Goal: Task Accomplishment & Management: Manage account settings

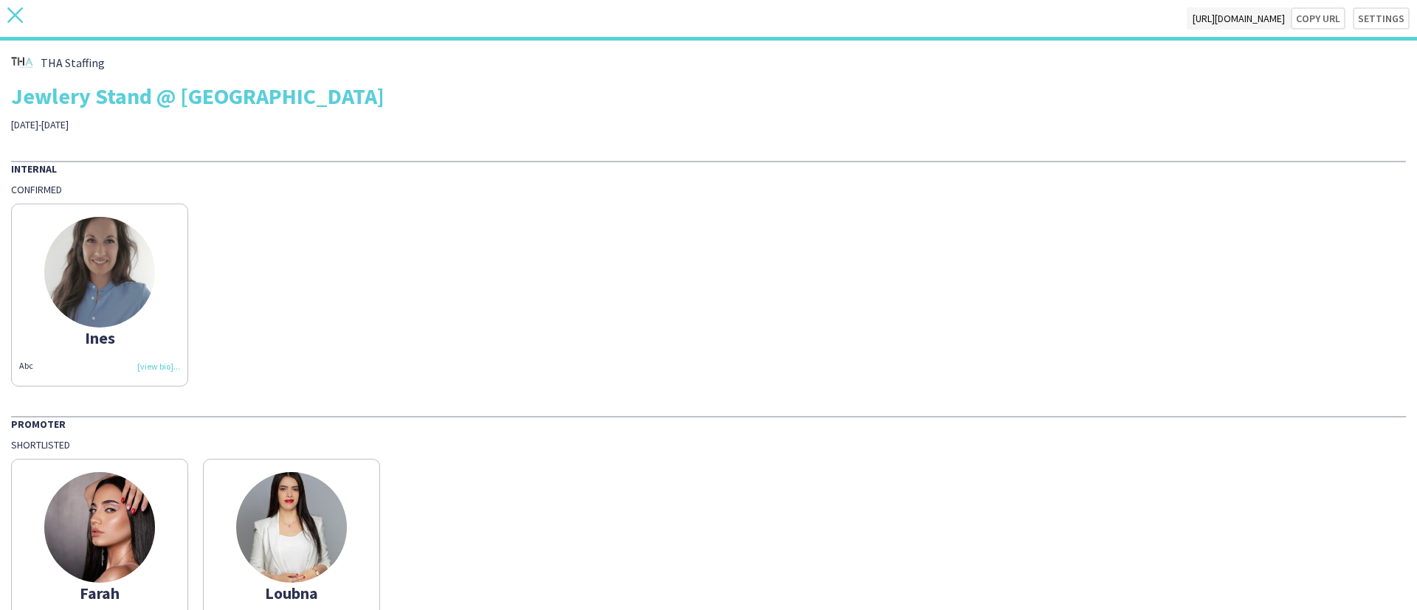
click at [10, 13] on icon "close" at bounding box center [15, 15] width 16 height 16
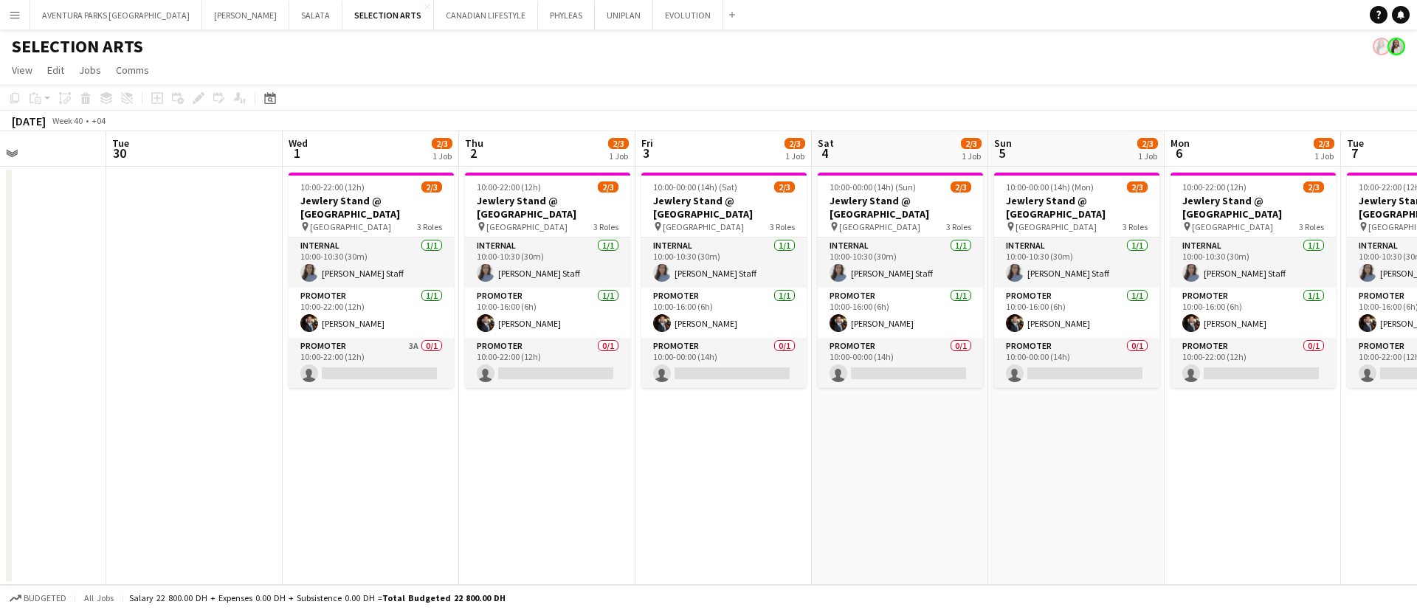
scroll to position [0, 438]
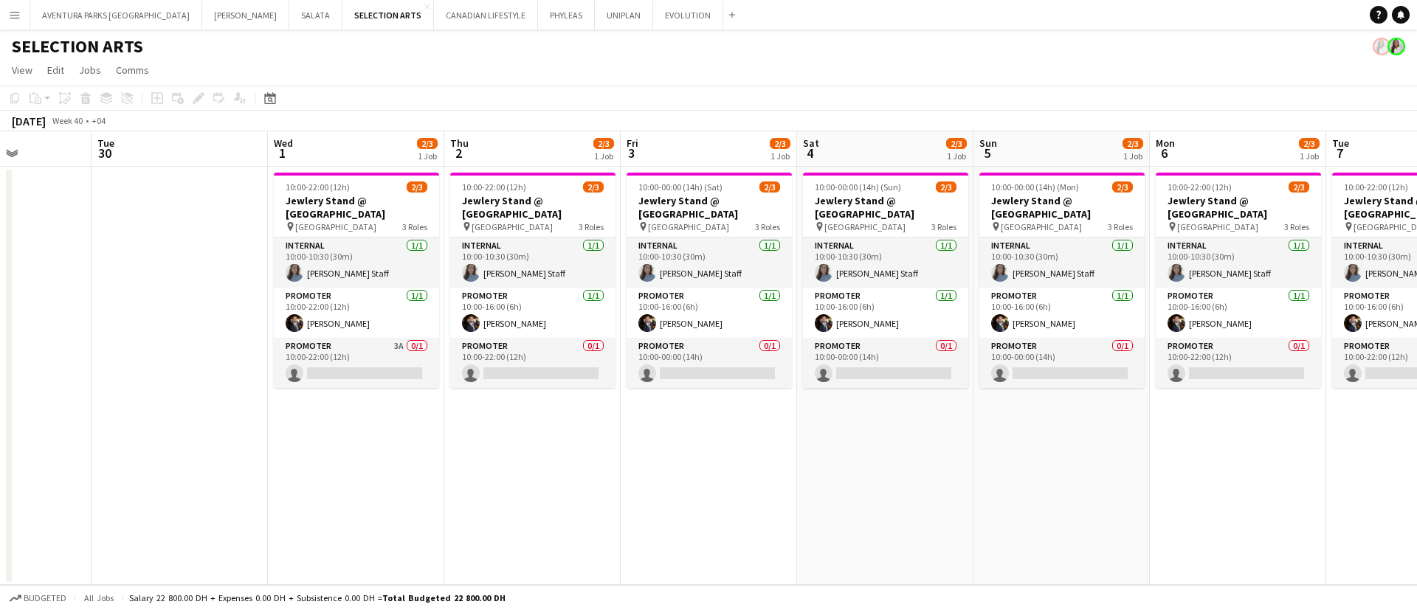
click at [1362, 442] on app-date-cell "10:00-22:00 (12h) 2/3 Jewlery Stand @ [GEOGRAPHIC_DATA] pin [GEOGRAPHIC_DATA] 3…" at bounding box center [1415, 376] width 176 height 419
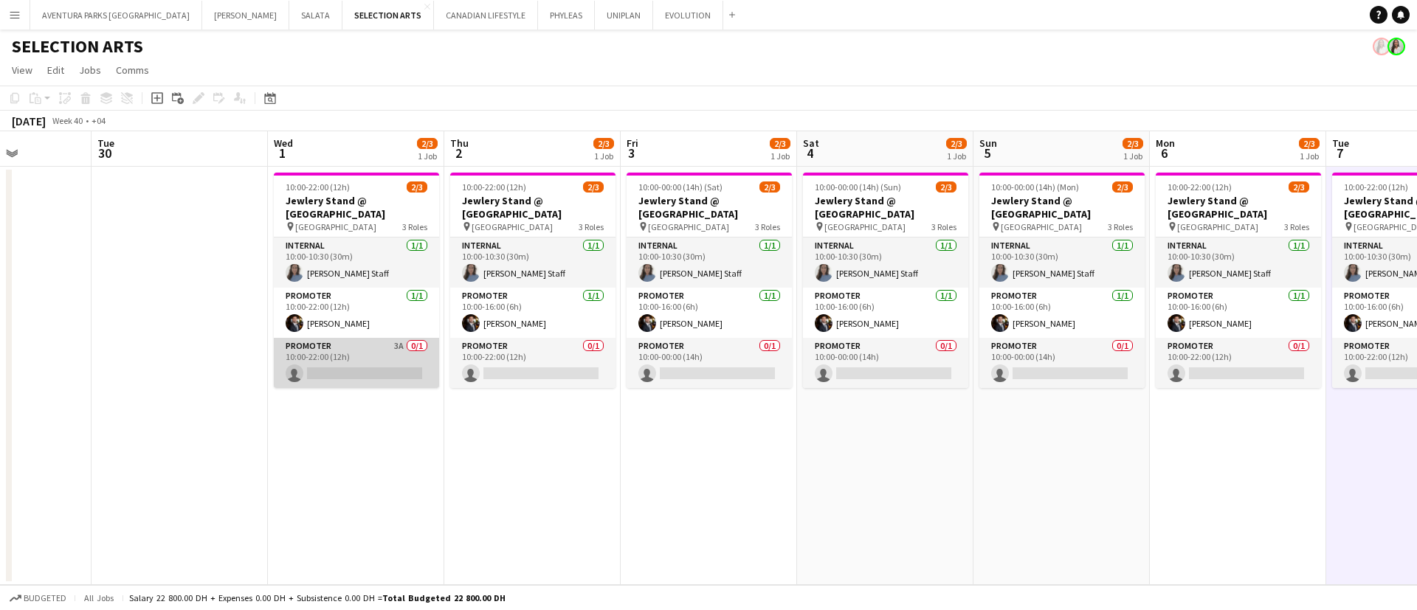
click at [349, 344] on app-card-role "Promoter 3A 0/1 10:00-22:00 (12h) single-neutral-actions" at bounding box center [356, 363] width 165 height 50
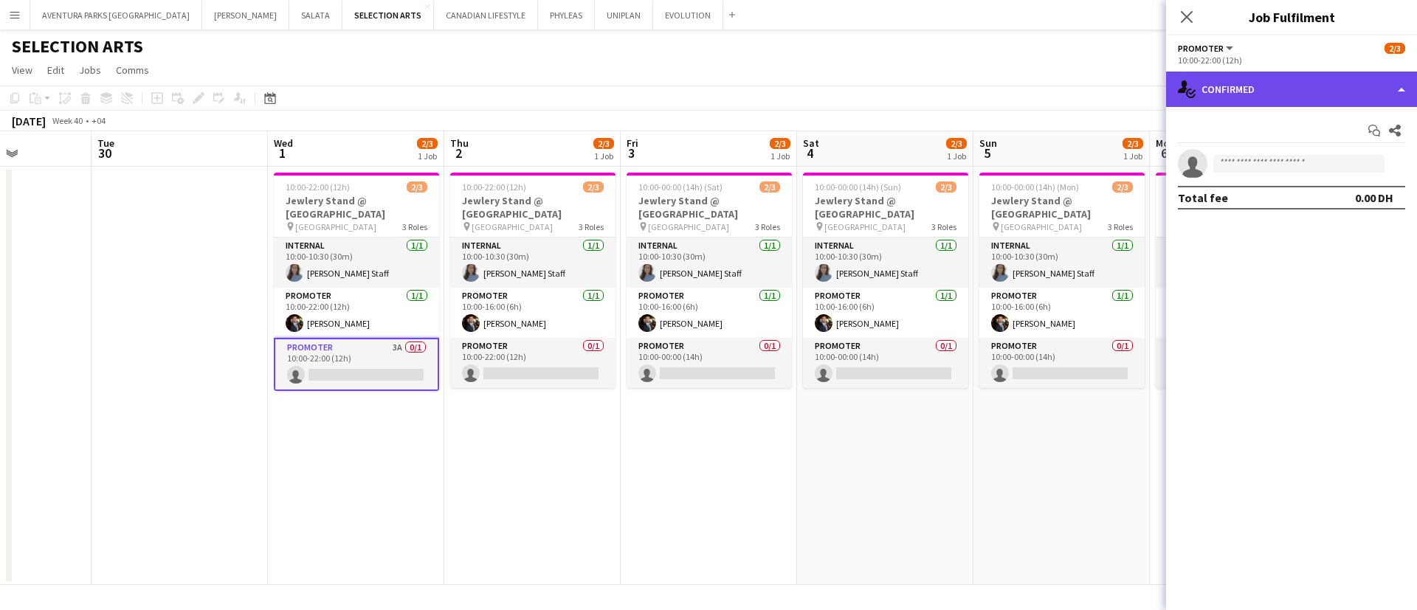
click at [1256, 97] on div "single-neutral-actions-check-2 Confirmed" at bounding box center [1291, 89] width 251 height 35
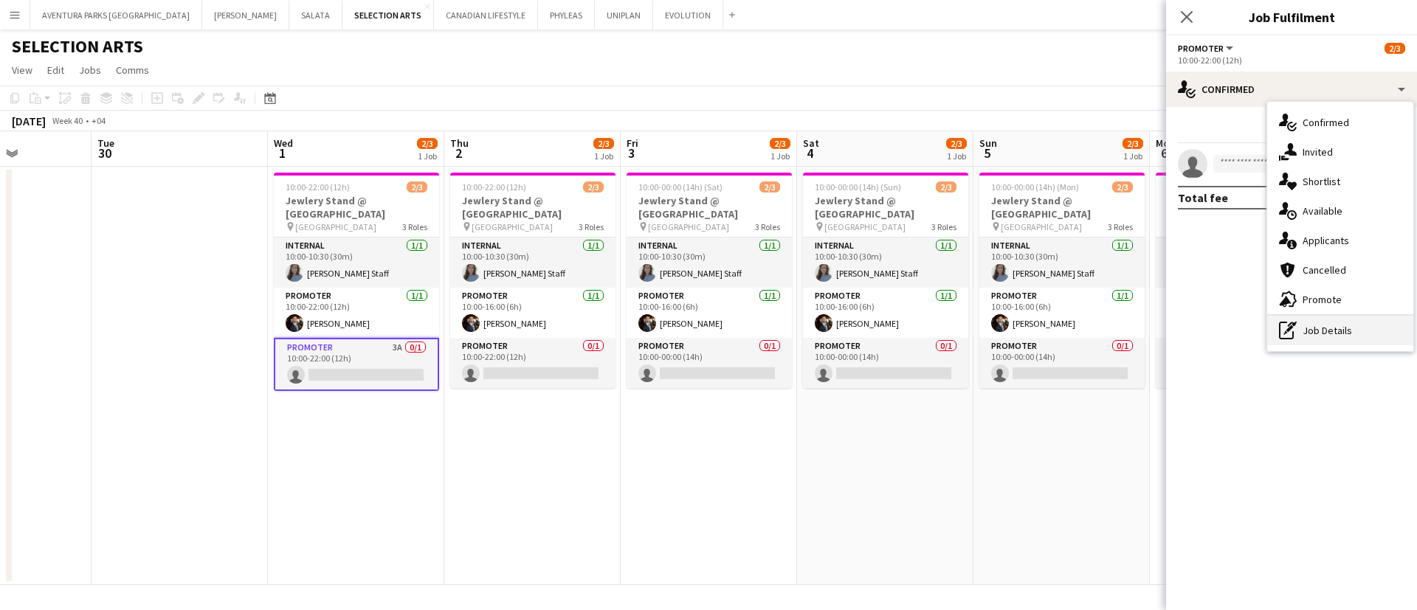
click at [1369, 330] on div "pen-write Job Details" at bounding box center [1340, 331] width 146 height 30
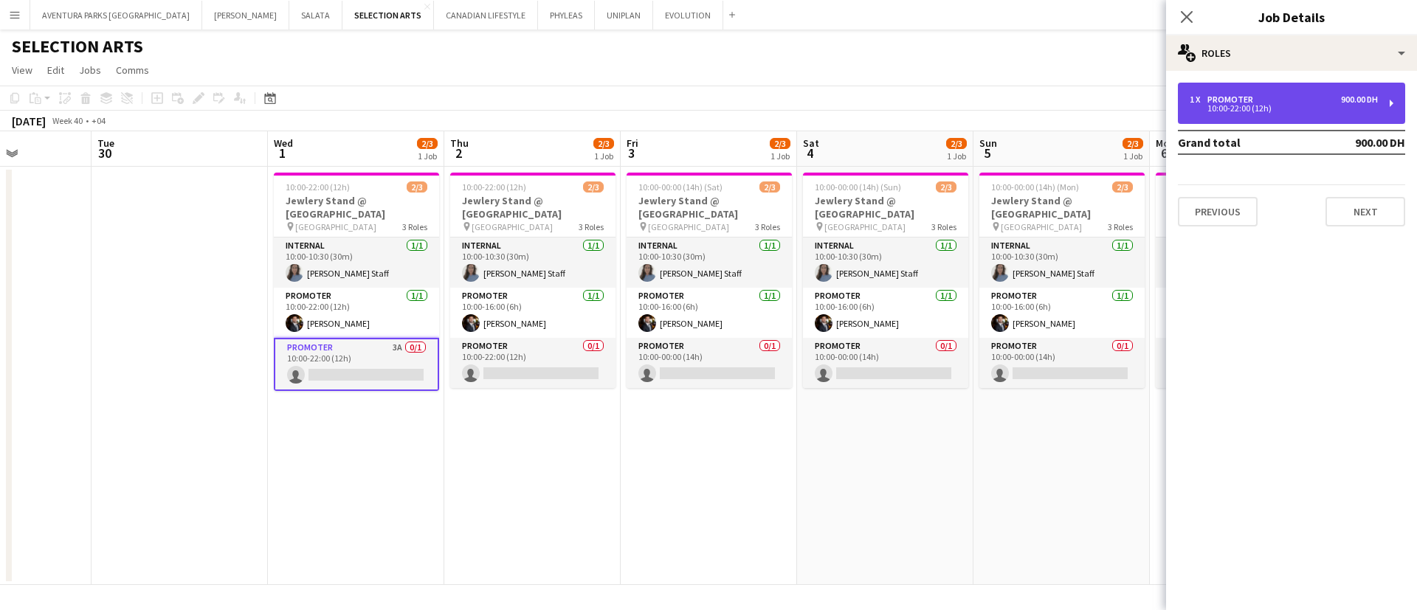
click at [1277, 102] on div "1 x Promoter 900.00 DH" at bounding box center [1284, 99] width 188 height 10
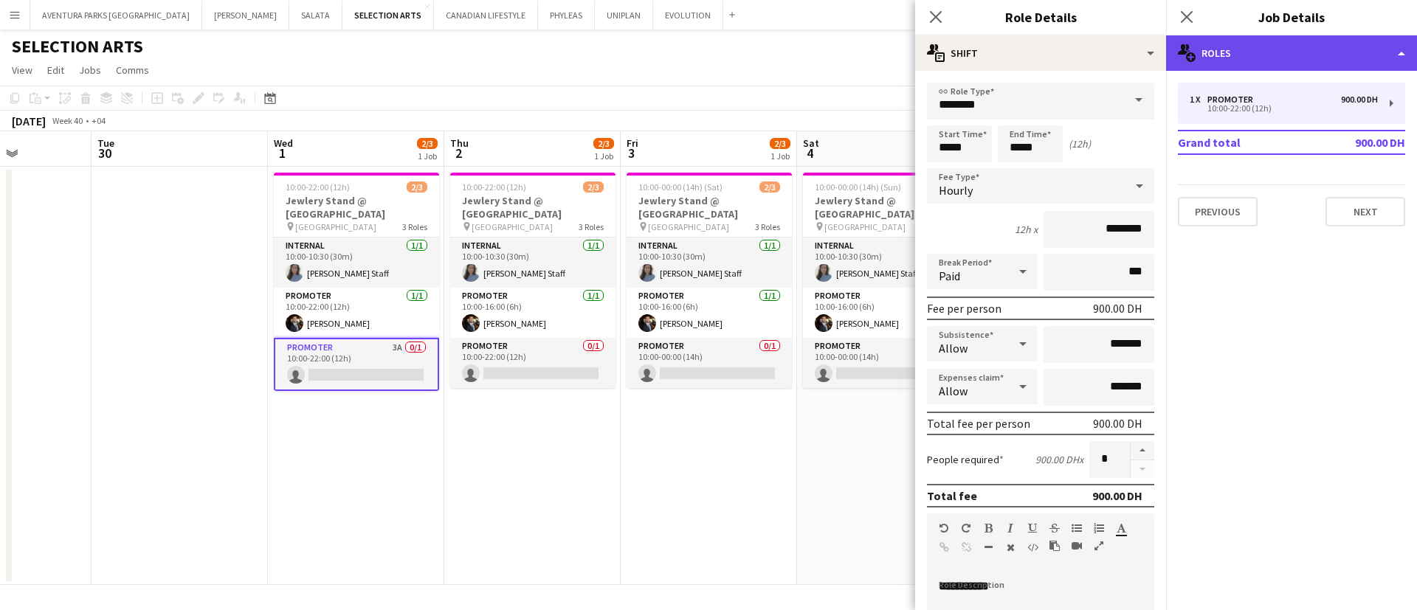
click at [1240, 52] on div "multiple-users-add Roles" at bounding box center [1291, 52] width 251 height 35
click at [1206, 40] on div "multiple-users-add Roles" at bounding box center [1291, 52] width 251 height 35
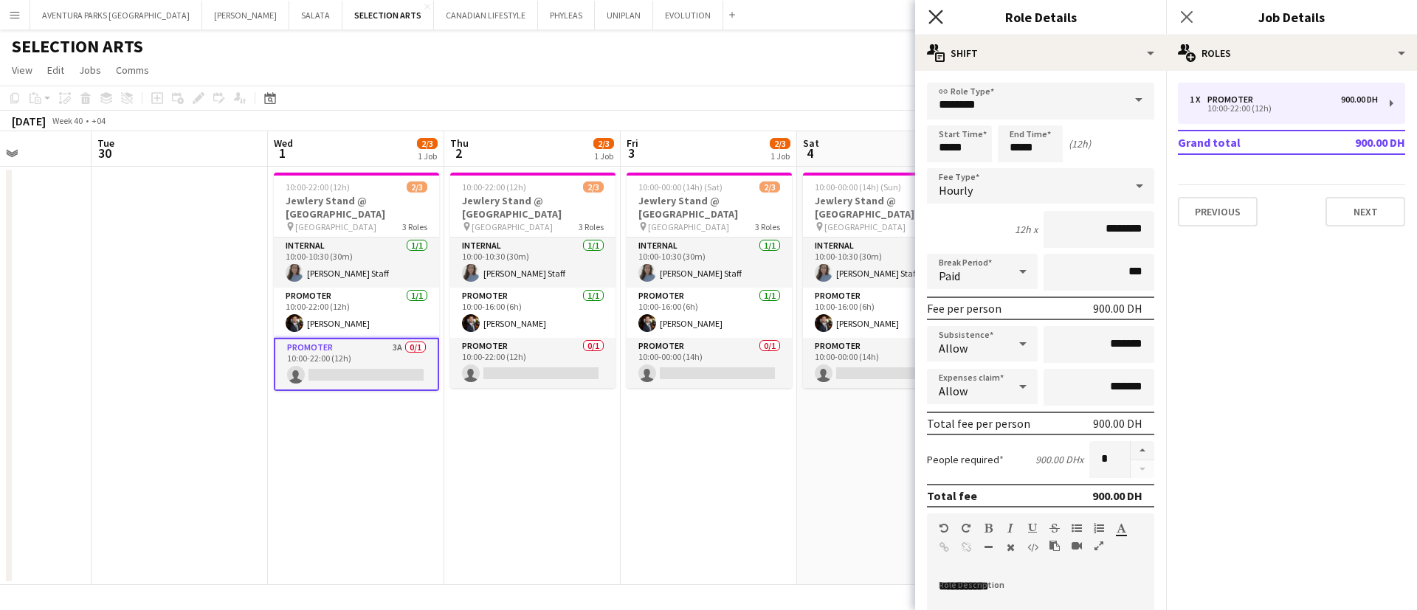
click at [936, 13] on icon "Close pop-in" at bounding box center [936, 17] width 14 height 14
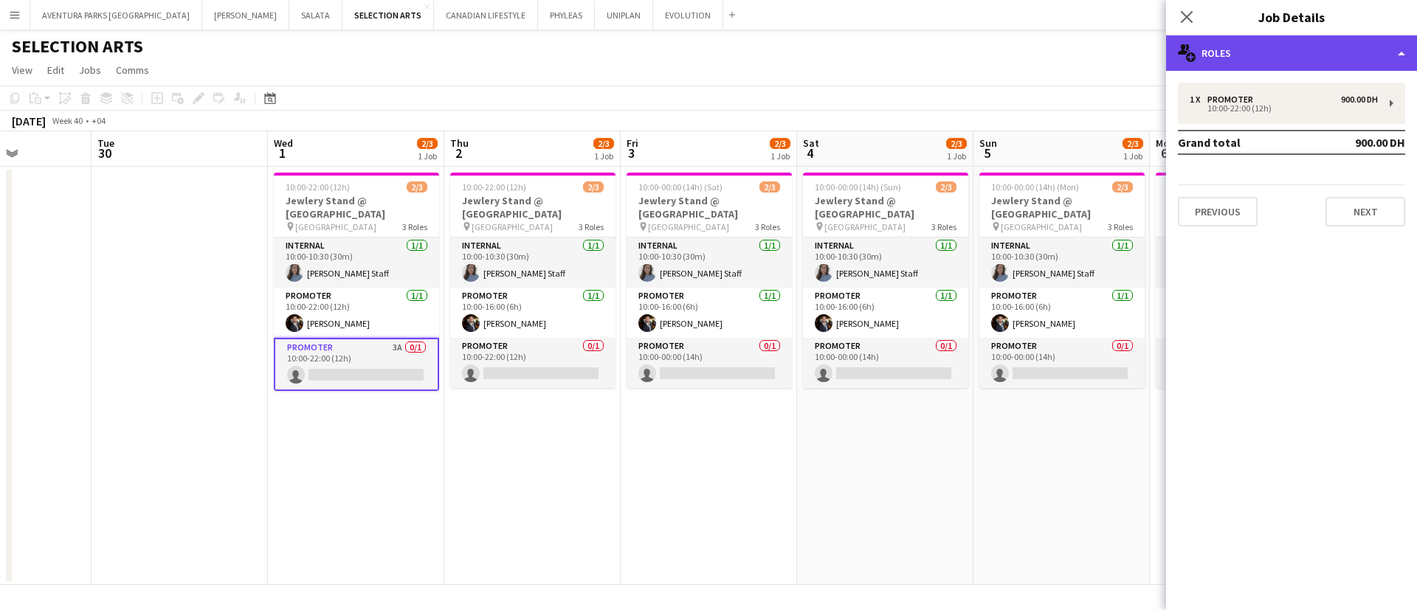
click at [1239, 61] on div "multiple-users-add Roles" at bounding box center [1291, 52] width 251 height 35
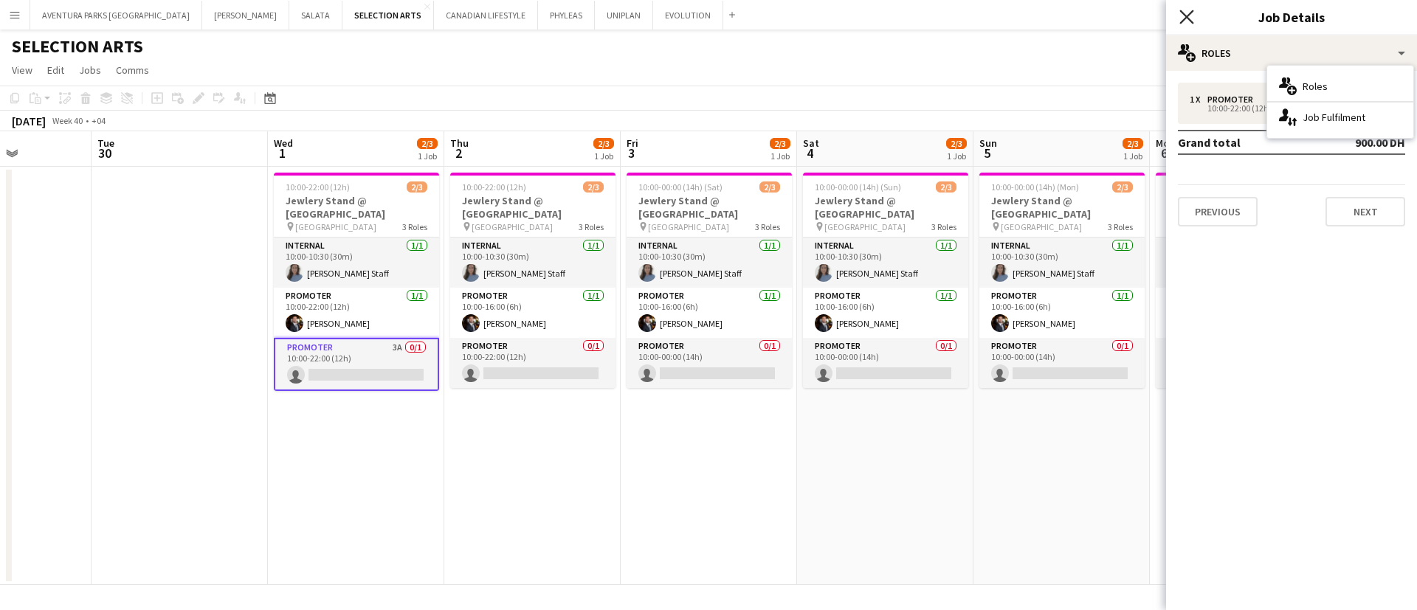
click at [1184, 16] on icon "Close pop-in" at bounding box center [1187, 17] width 14 height 14
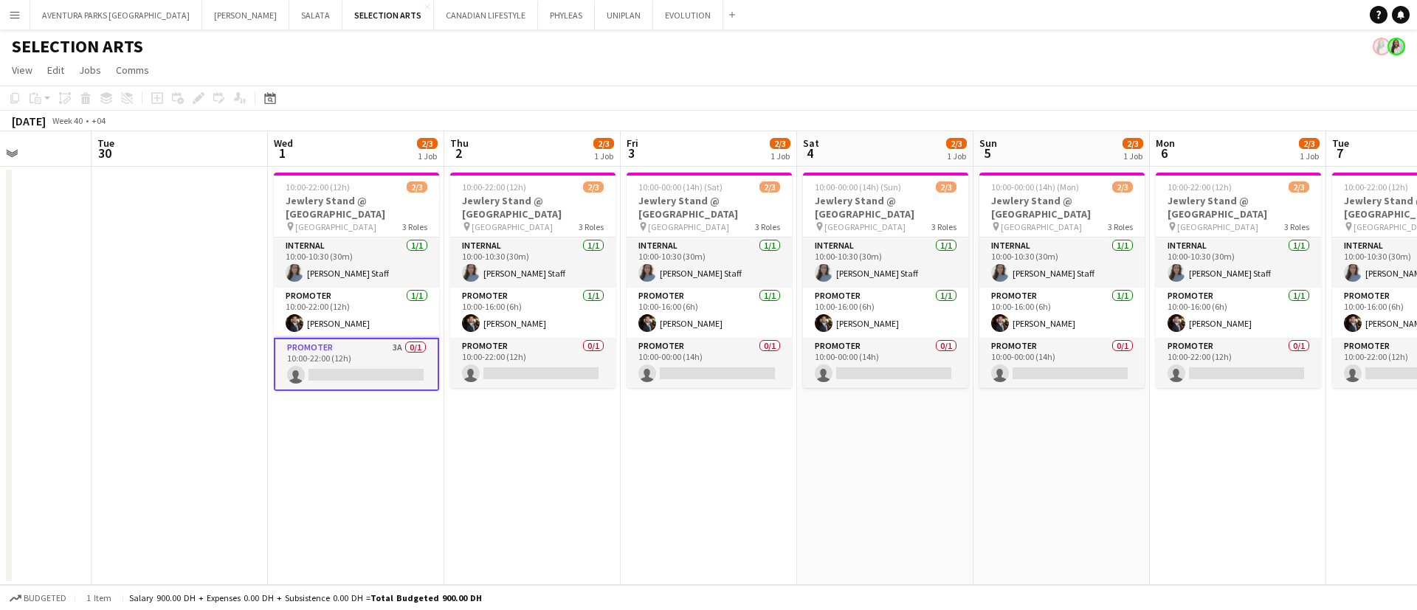
click at [354, 346] on app-card-role "Promoter 3A 0/1 10:00-22:00 (12h) single-neutral-actions" at bounding box center [356, 364] width 165 height 53
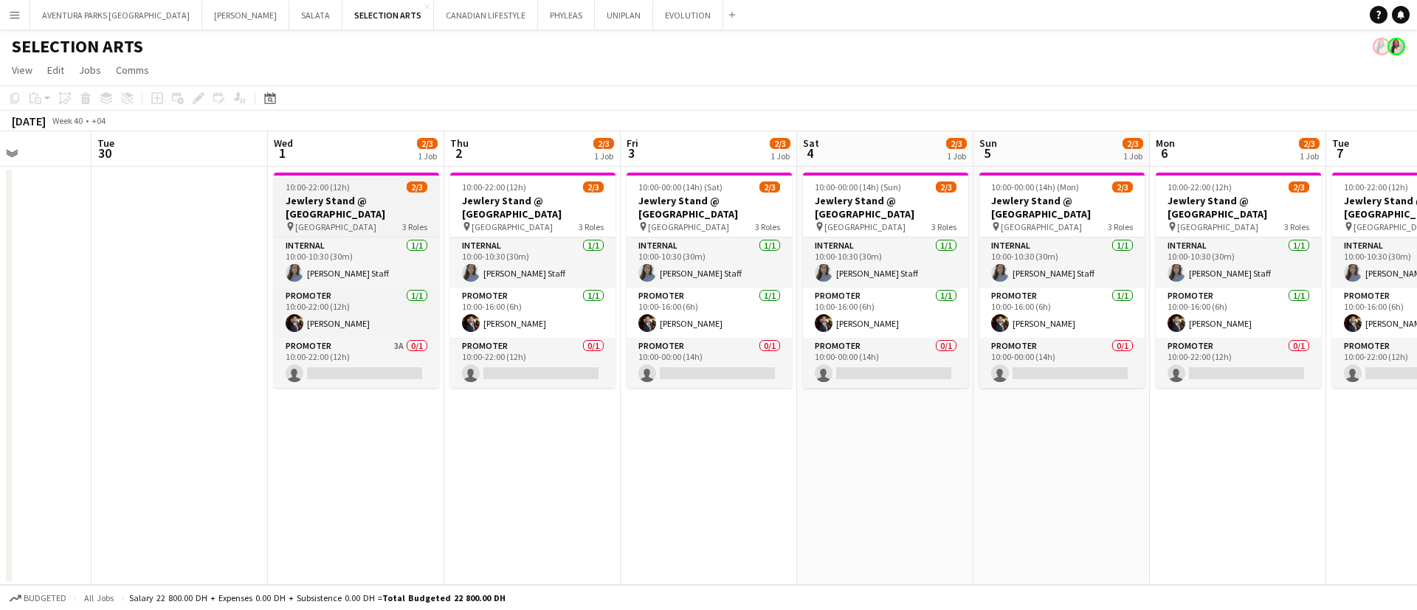
click at [364, 200] on h3 "Jewlery Stand @ [GEOGRAPHIC_DATA]" at bounding box center [356, 207] width 165 height 27
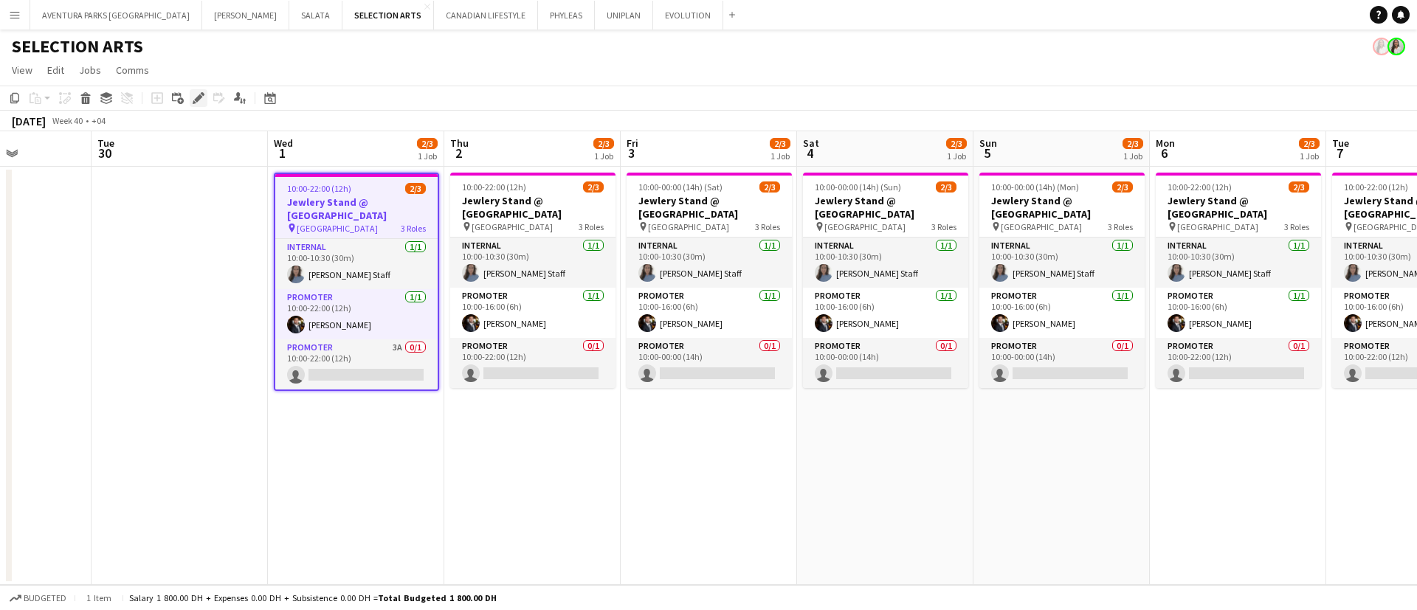
click at [194, 94] on icon "Edit" at bounding box center [199, 98] width 12 height 12
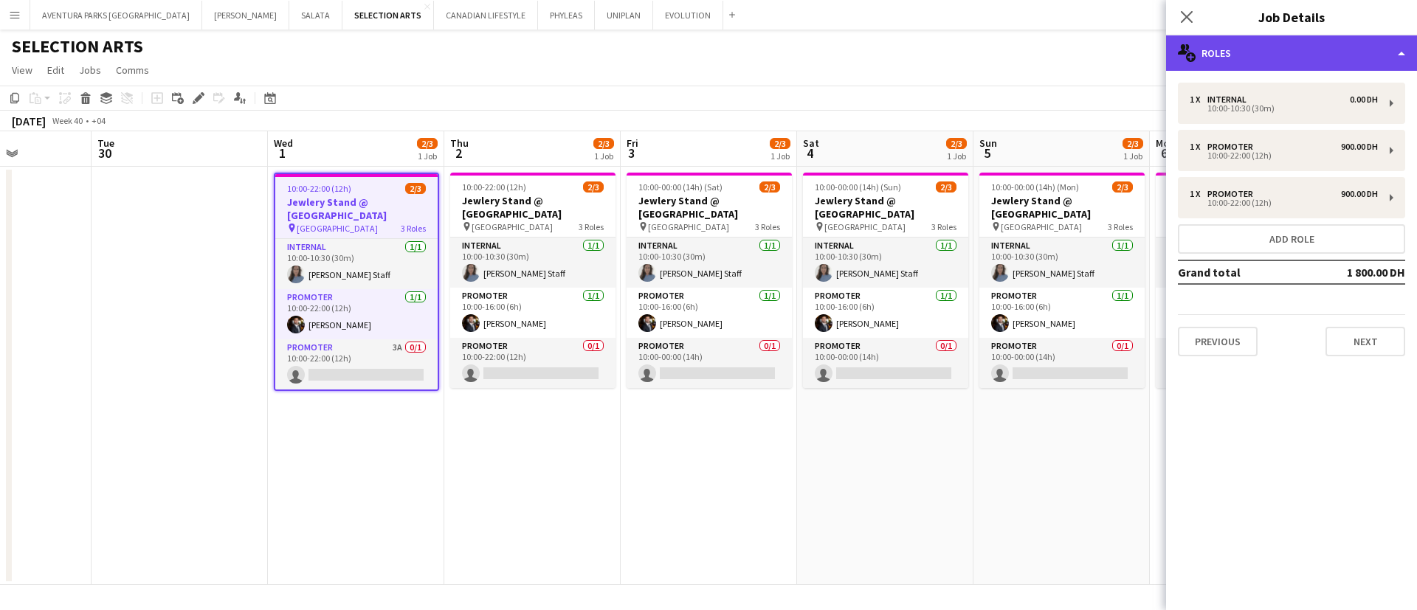
click at [1237, 51] on div "multiple-users-add Roles" at bounding box center [1291, 52] width 251 height 35
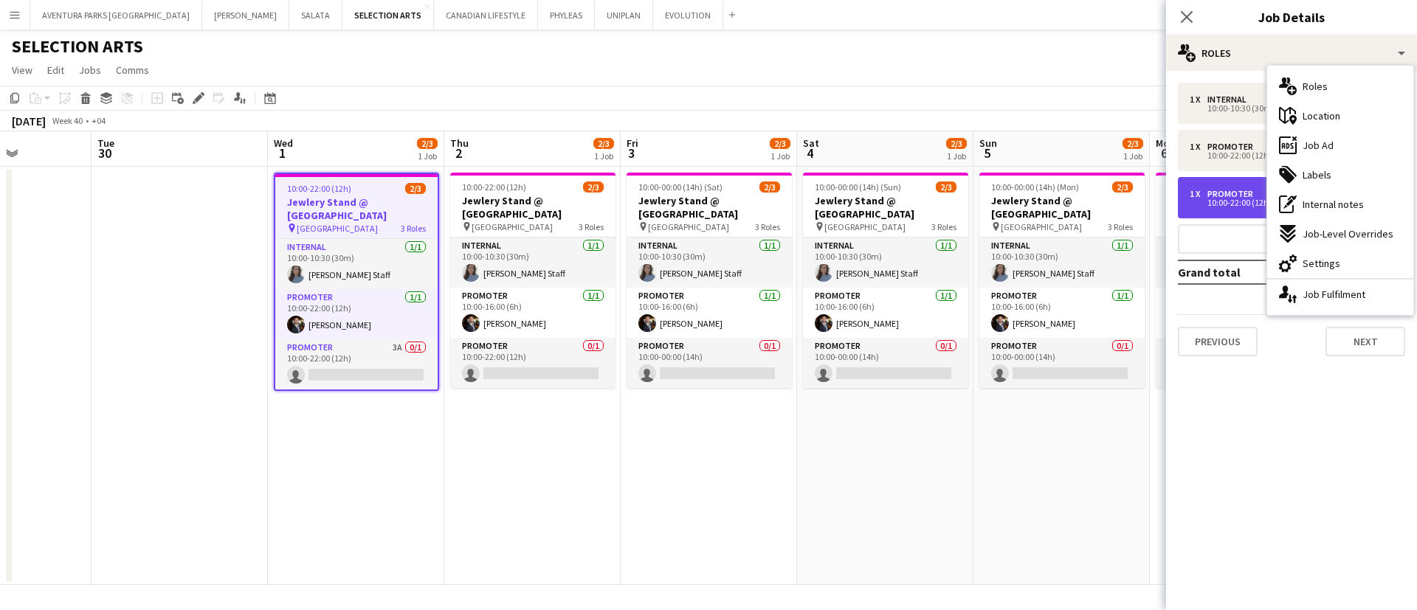
click at [1236, 190] on div "Promoter" at bounding box center [1234, 194] width 52 height 10
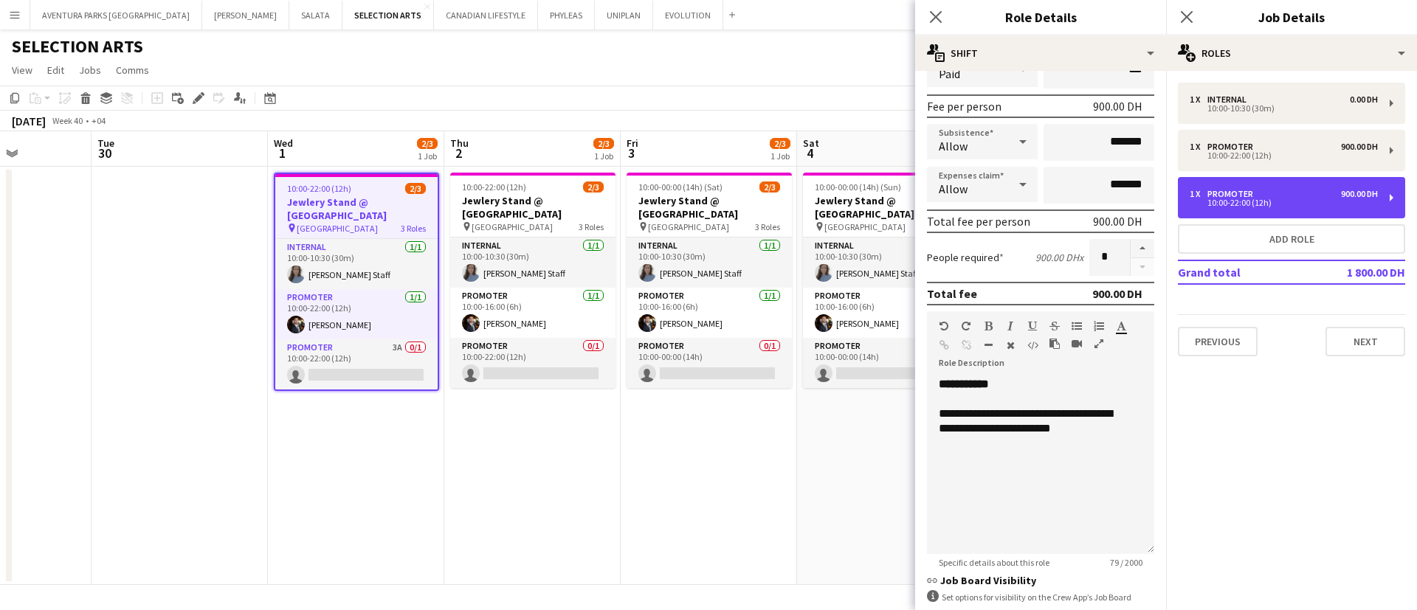
scroll to position [0, 0]
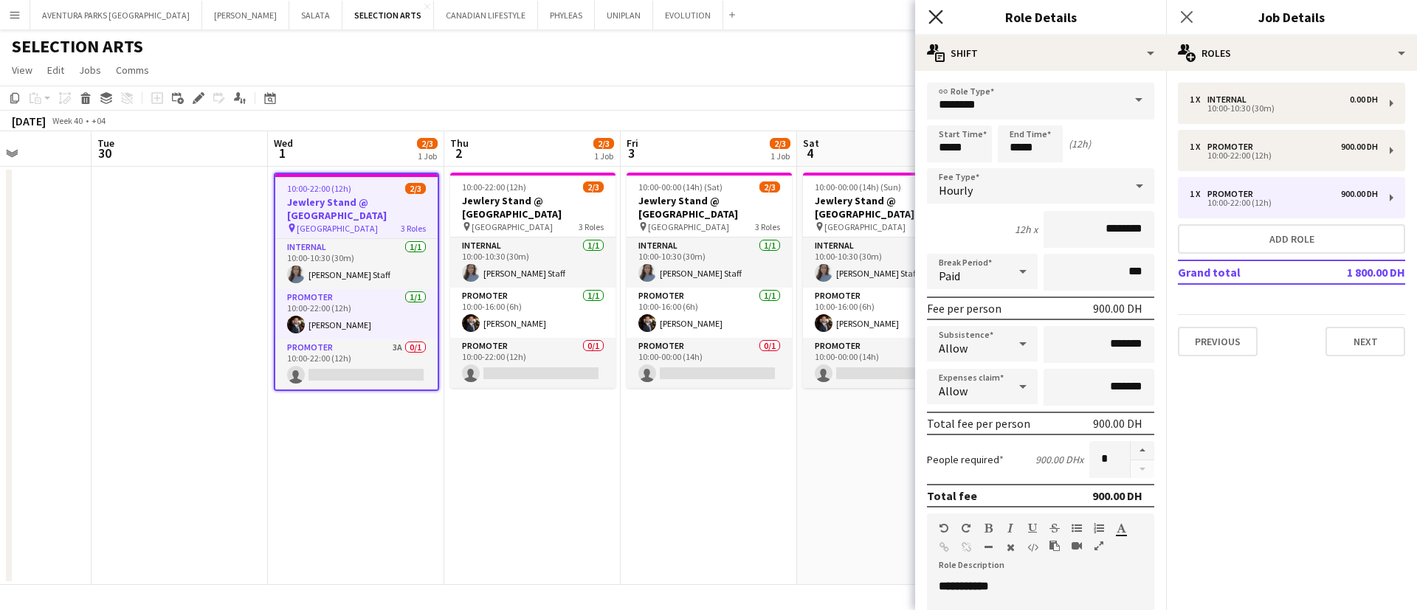
click at [932, 11] on icon "Close pop-in" at bounding box center [936, 17] width 14 height 14
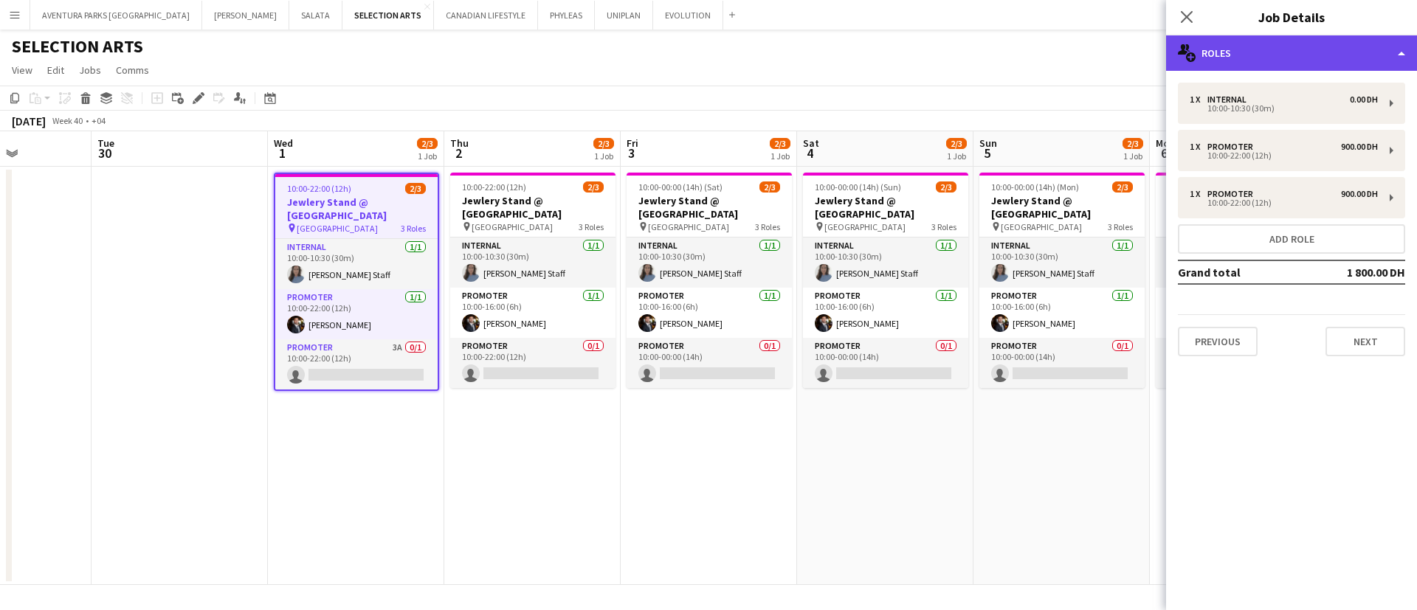
click at [1254, 60] on div "multiple-users-add Roles" at bounding box center [1291, 52] width 251 height 35
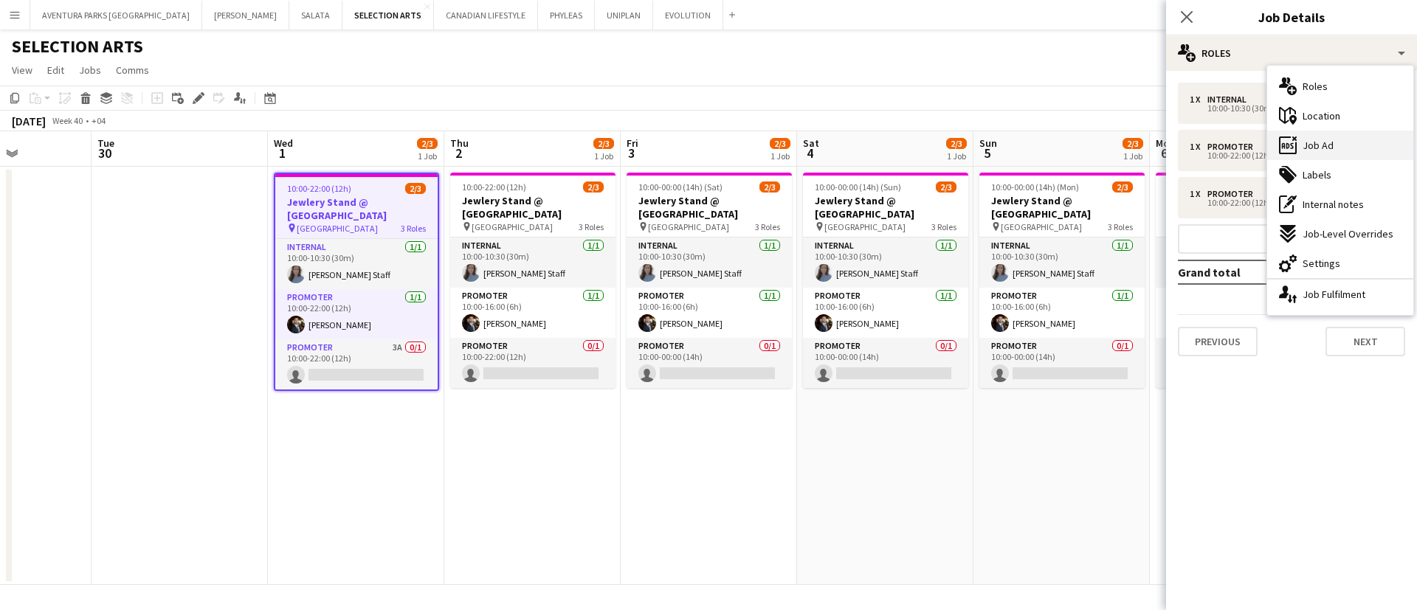
click at [1349, 139] on div "ads-window Job Ad" at bounding box center [1340, 146] width 146 height 30
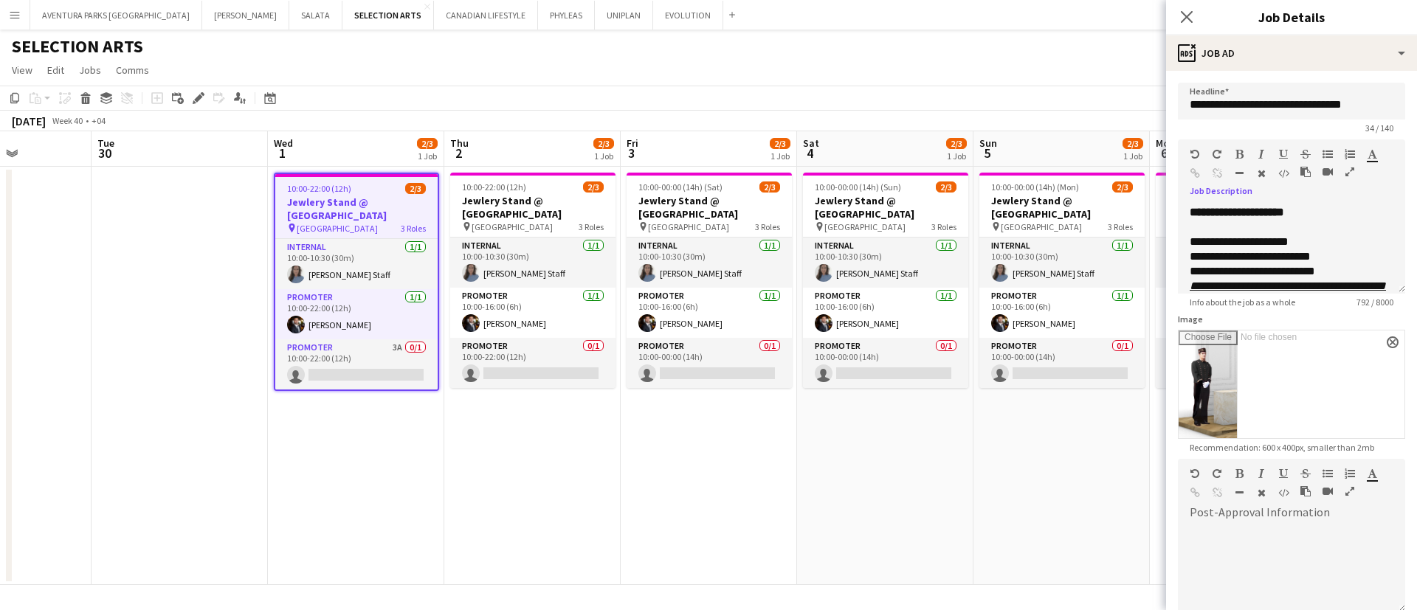
click at [1346, 177] on icon "button" at bounding box center [1350, 172] width 9 height 10
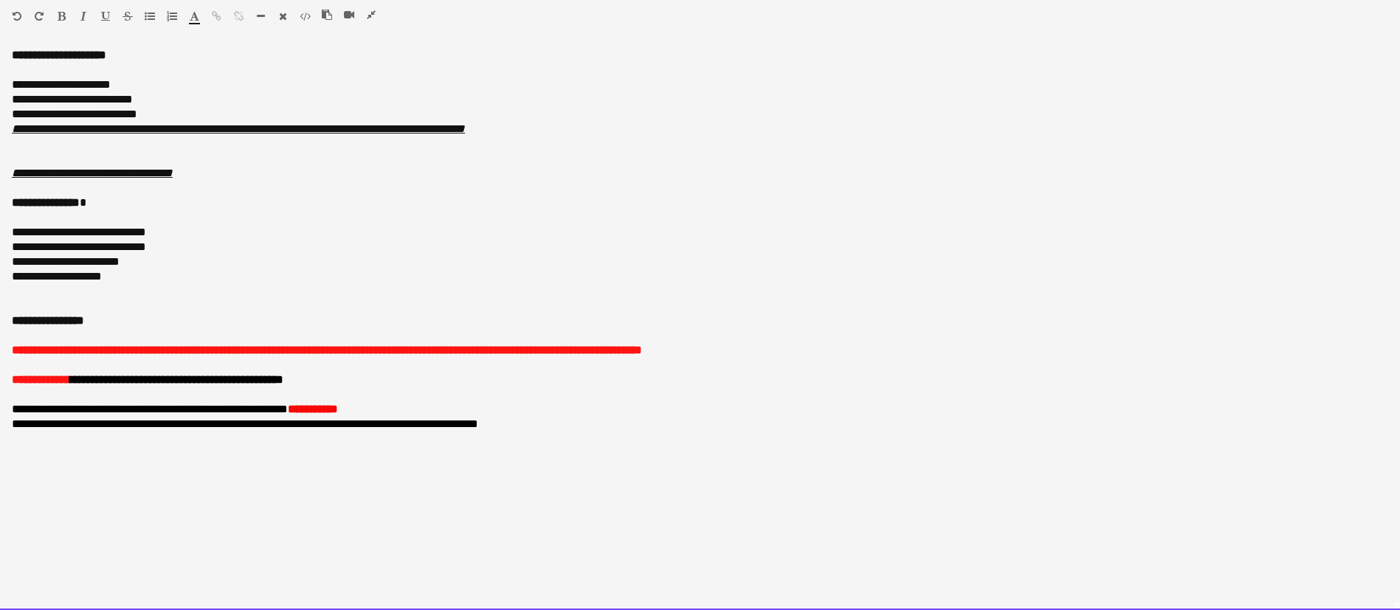
click at [124, 98] on span "**********" at bounding box center [72, 99] width 121 height 11
drag, startPoint x: 149, startPoint y: 113, endPoint x: 3, endPoint y: 109, distance: 146.2
click at [3, 109] on div "**********" at bounding box center [700, 329] width 1400 height 562
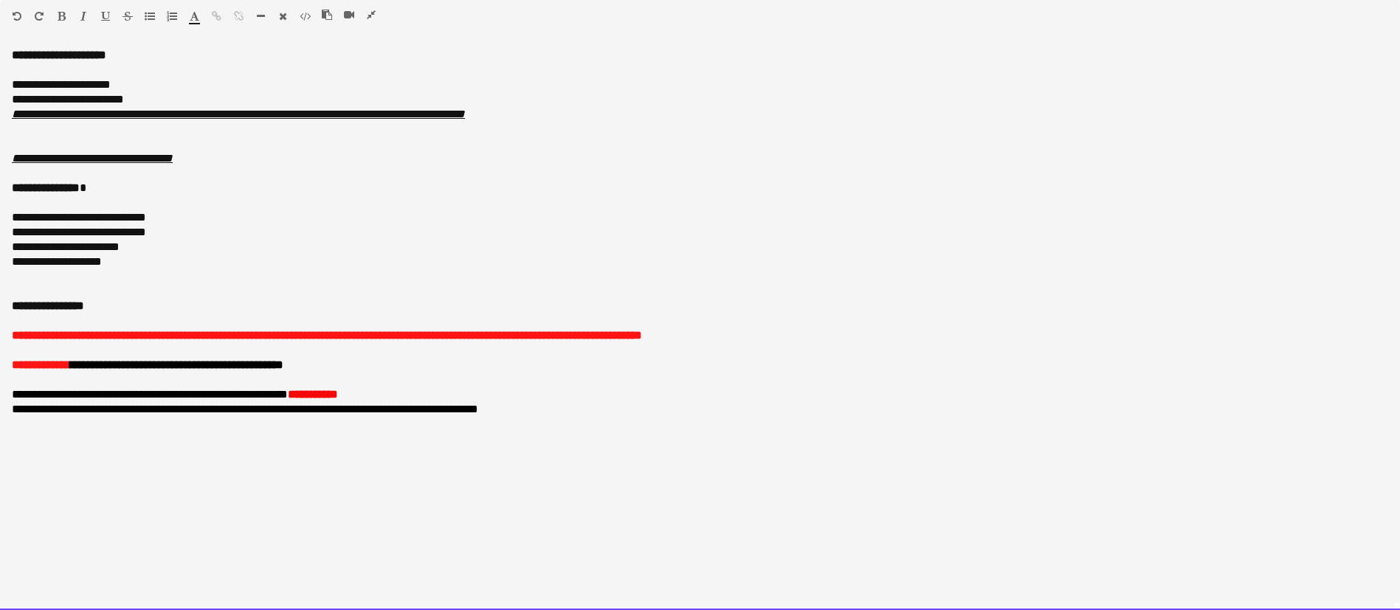
click at [41, 103] on span "**********" at bounding box center [68, 99] width 112 height 11
click at [138, 95] on div "**********" at bounding box center [700, 99] width 1377 height 15
drag, startPoint x: 506, startPoint y: 117, endPoint x: 167, endPoint y: 115, distance: 338.8
click at [167, 115] on div "**********" at bounding box center [700, 114] width 1377 height 15
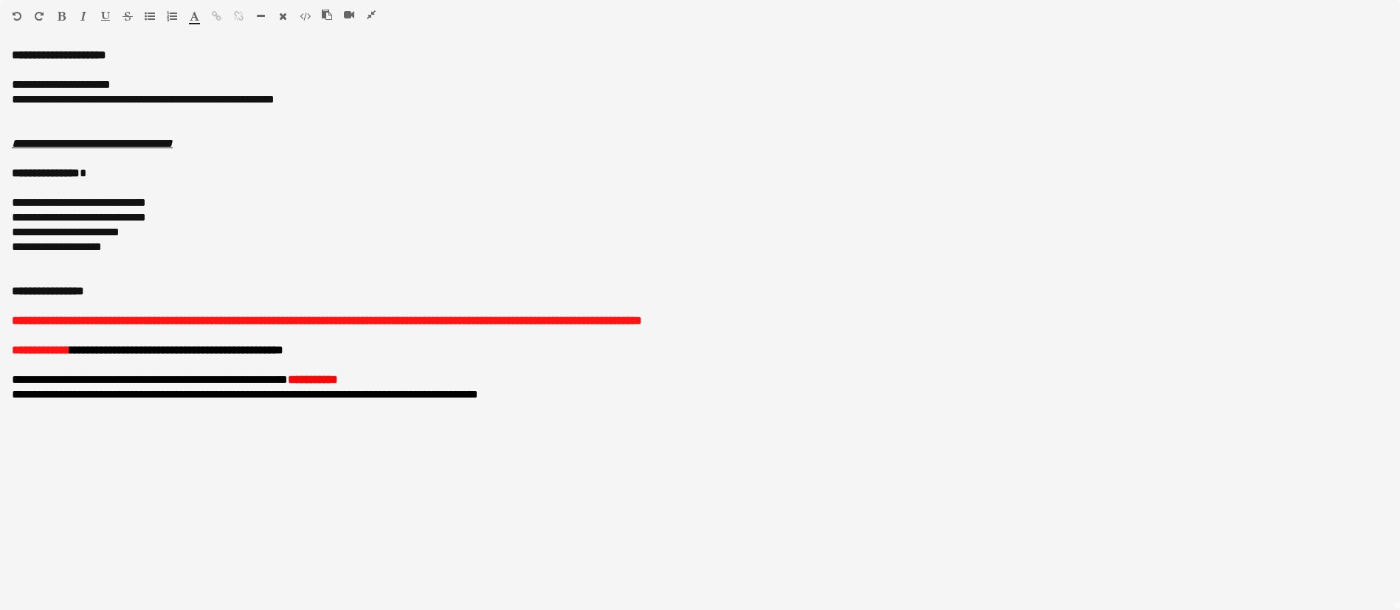
click at [371, 13] on icon "button" at bounding box center [371, 15] width 9 height 10
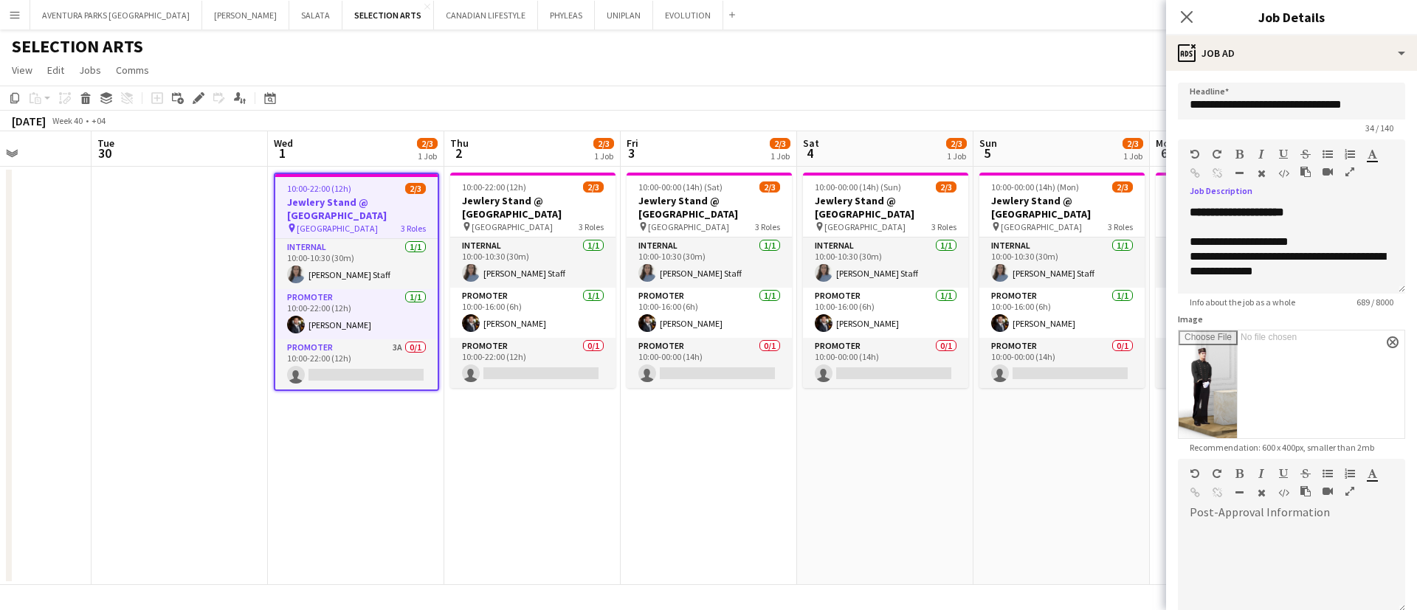
click at [1049, 501] on app-date-cell "10:00-00:00 (14h) (Mon) 2/3 Jewlery Stand @ [GEOGRAPHIC_DATA] pin [GEOGRAPHIC_D…" at bounding box center [1062, 376] width 176 height 419
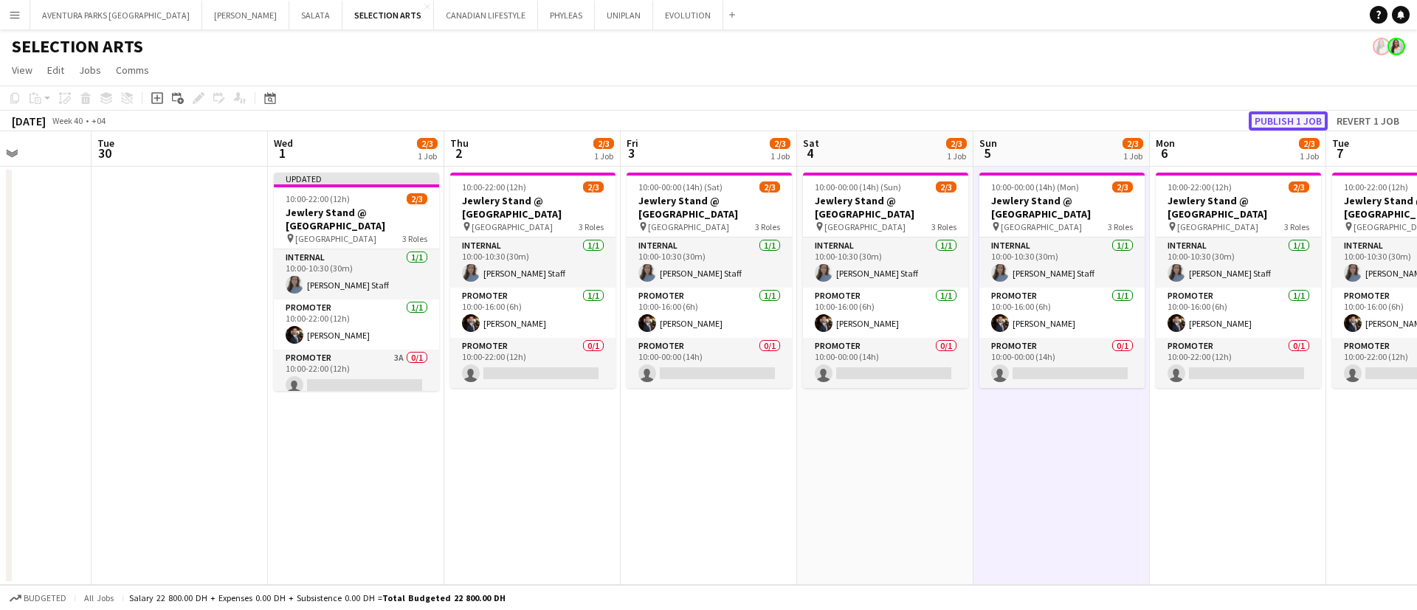
click at [1309, 120] on button "Publish 1 job" at bounding box center [1288, 120] width 79 height 19
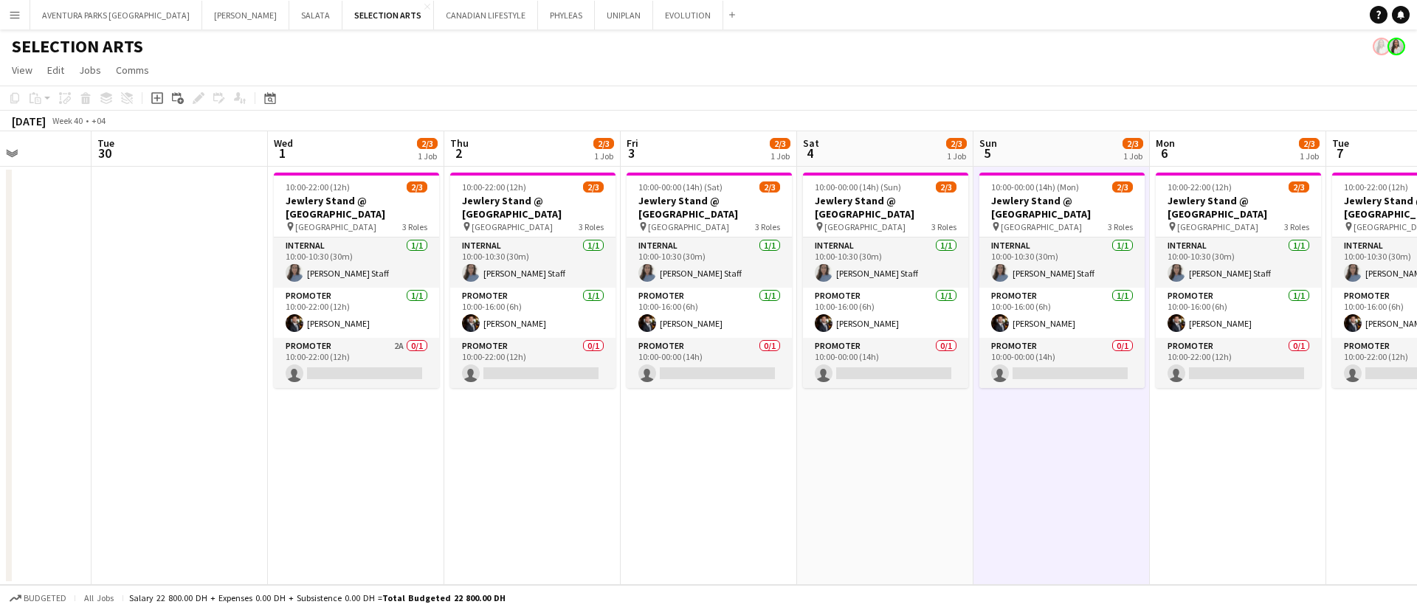
click at [1249, 462] on app-date-cell "10:00-22:00 (12h) 2/3 Jewlery Stand @ [GEOGRAPHIC_DATA] pin [GEOGRAPHIC_DATA] 3…" at bounding box center [1238, 376] width 176 height 419
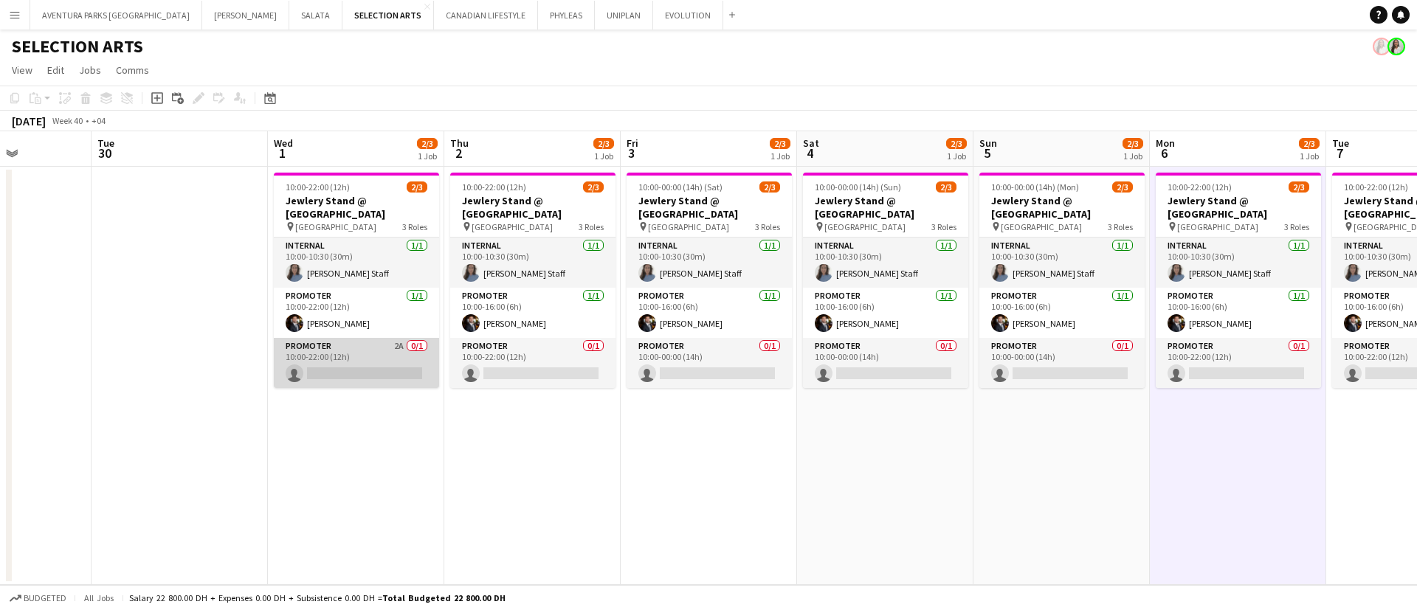
click at [318, 343] on app-card-role "Promoter 2A 0/1 10:00-22:00 (12h) single-neutral-actions" at bounding box center [356, 363] width 165 height 50
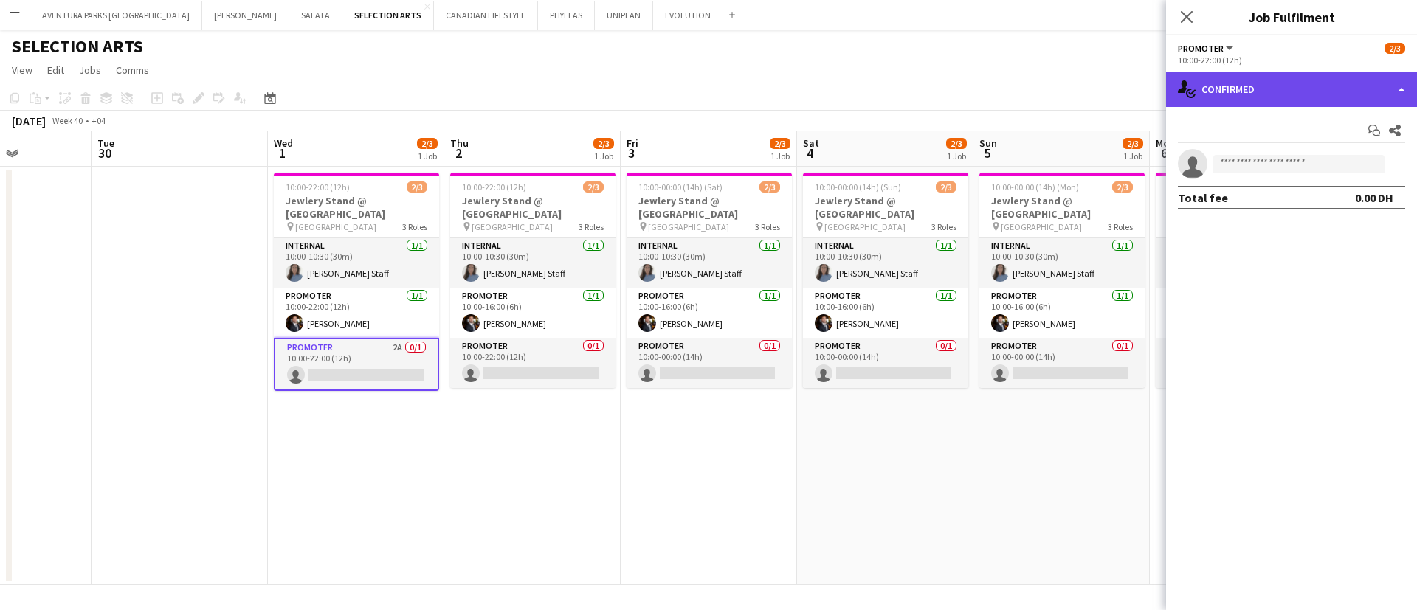
click at [1306, 84] on div "single-neutral-actions-check-2 Confirmed" at bounding box center [1291, 89] width 251 height 35
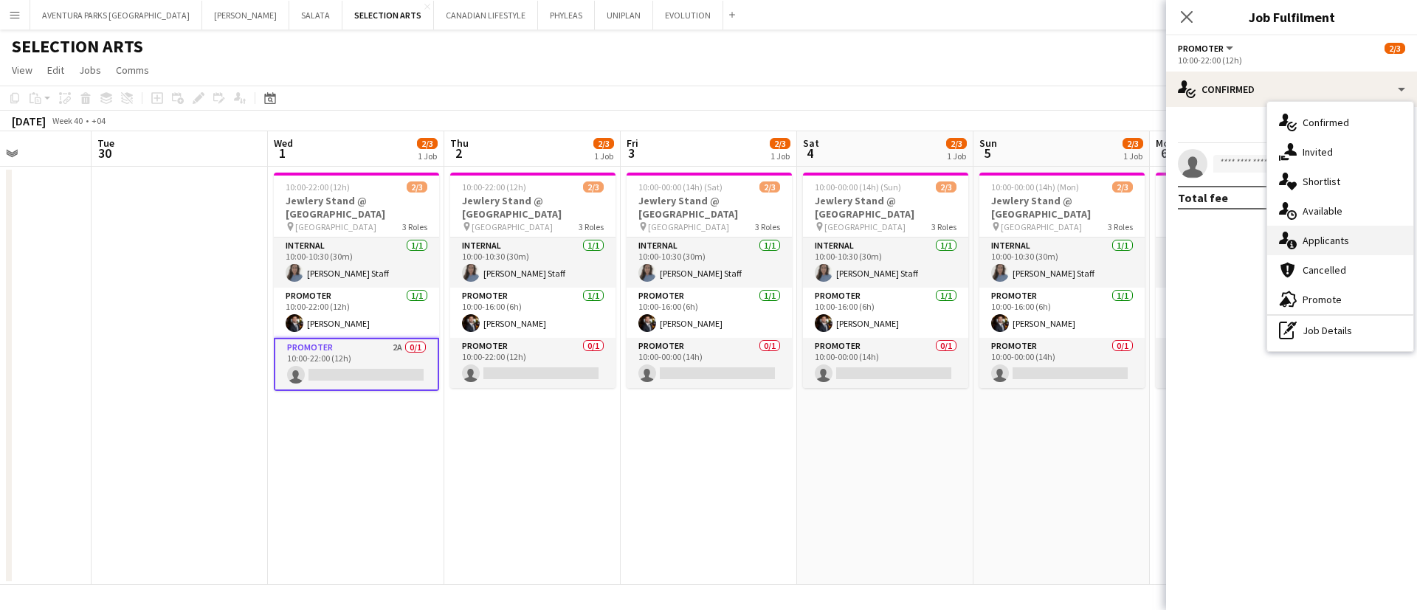
click at [1329, 245] on span "Applicants" at bounding box center [1326, 240] width 47 height 13
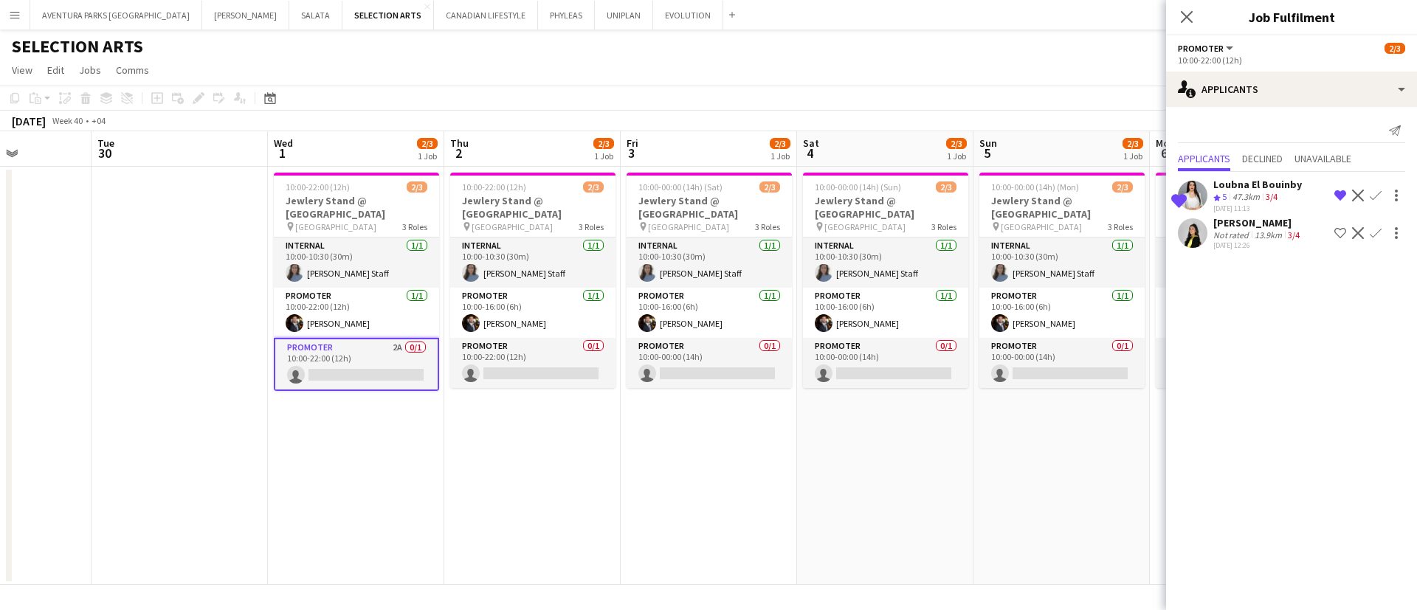
click at [1215, 232] on div "Not rated" at bounding box center [1233, 235] width 38 height 11
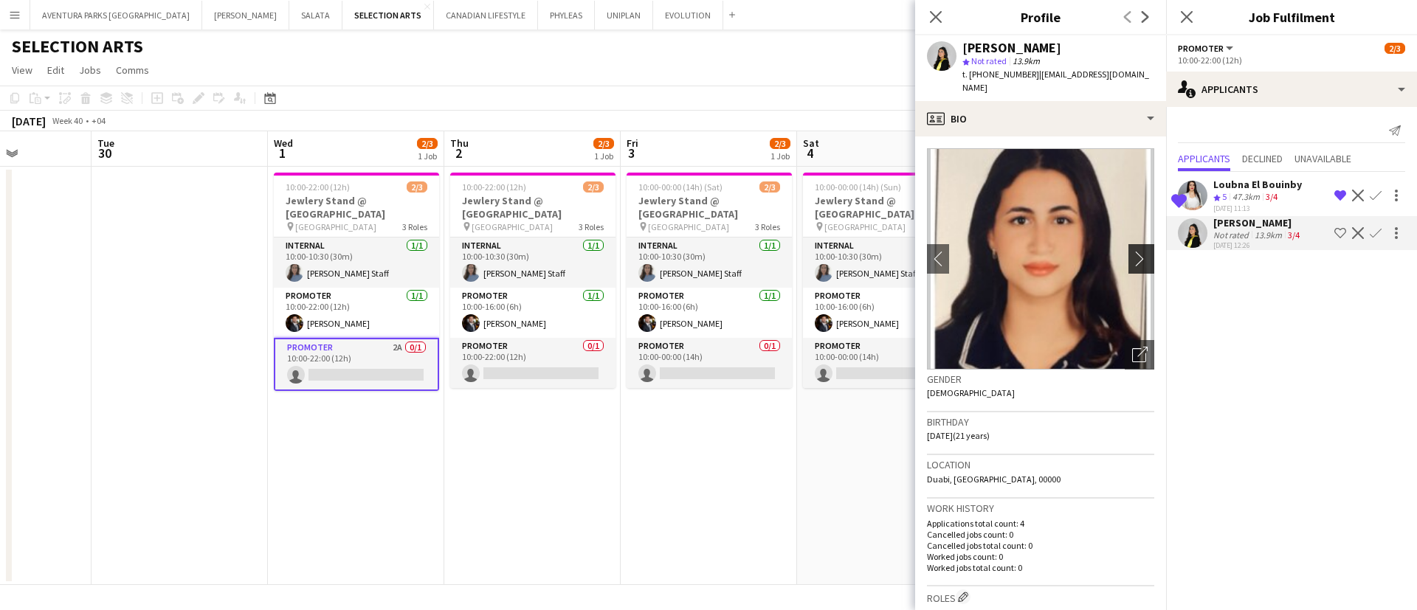
click at [1132, 251] on app-icon "chevron-right" at bounding box center [1143, 259] width 23 height 16
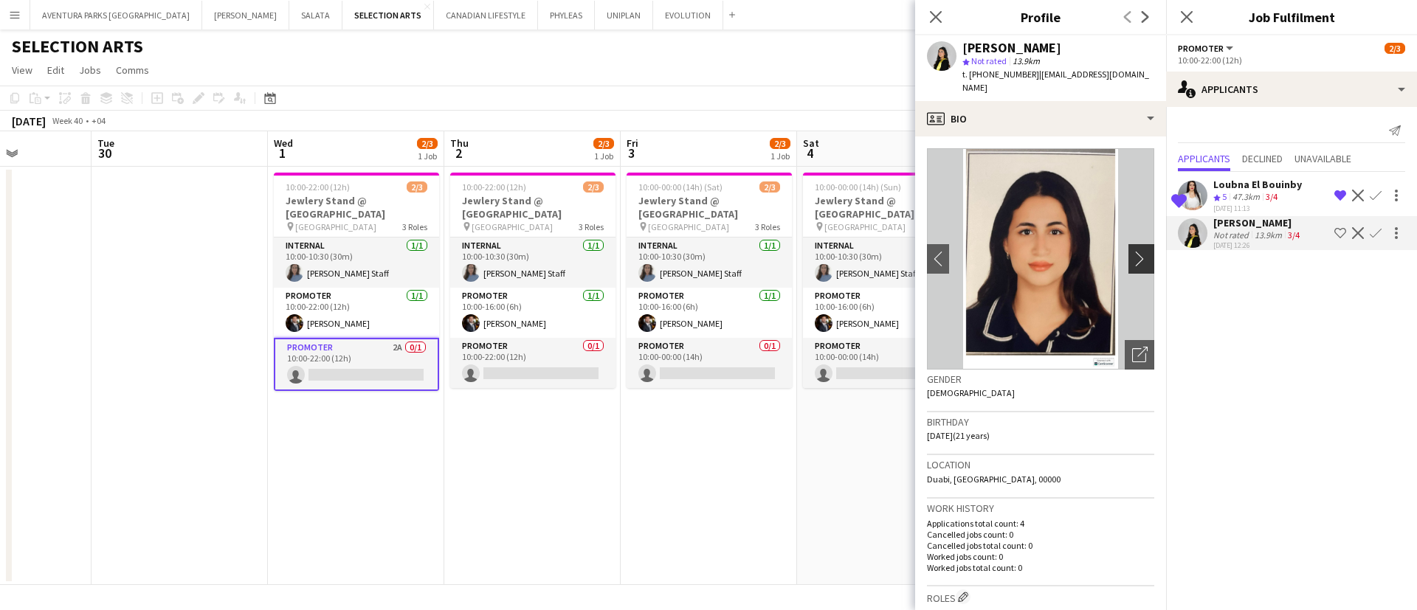
click at [1132, 251] on app-icon "chevron-right" at bounding box center [1143, 259] width 23 height 16
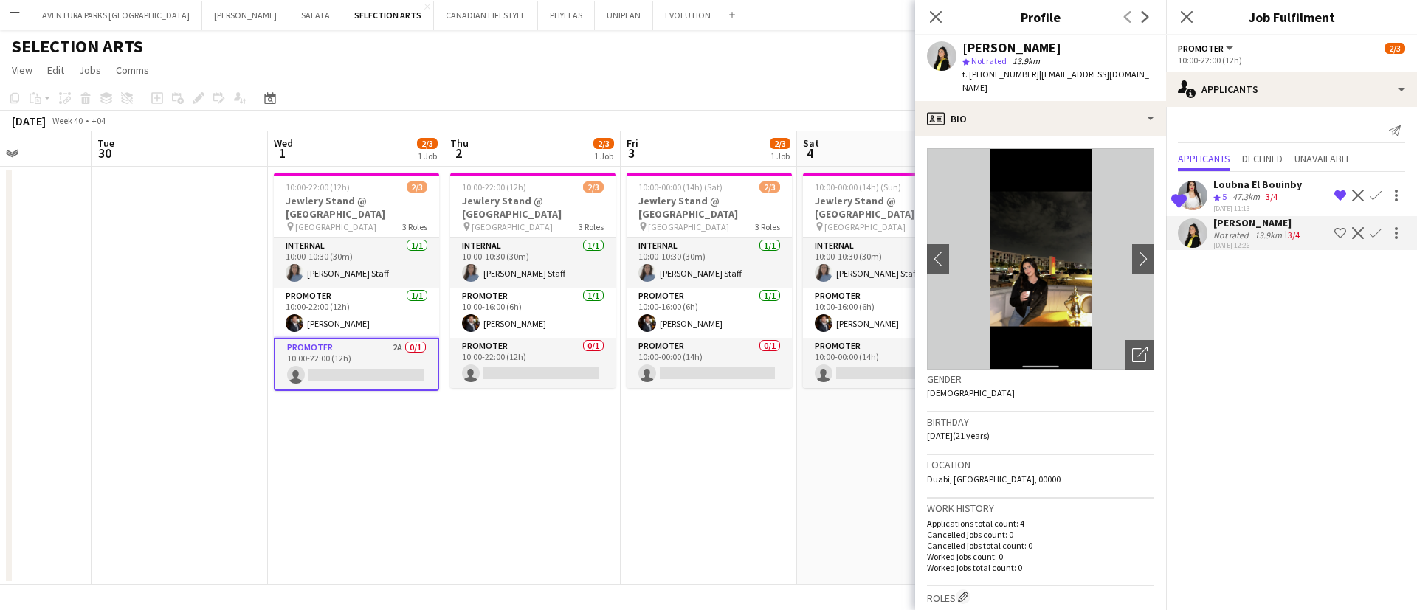
click at [1341, 232] on app-icon "Shortlist crew" at bounding box center [1341, 233] width 12 height 12
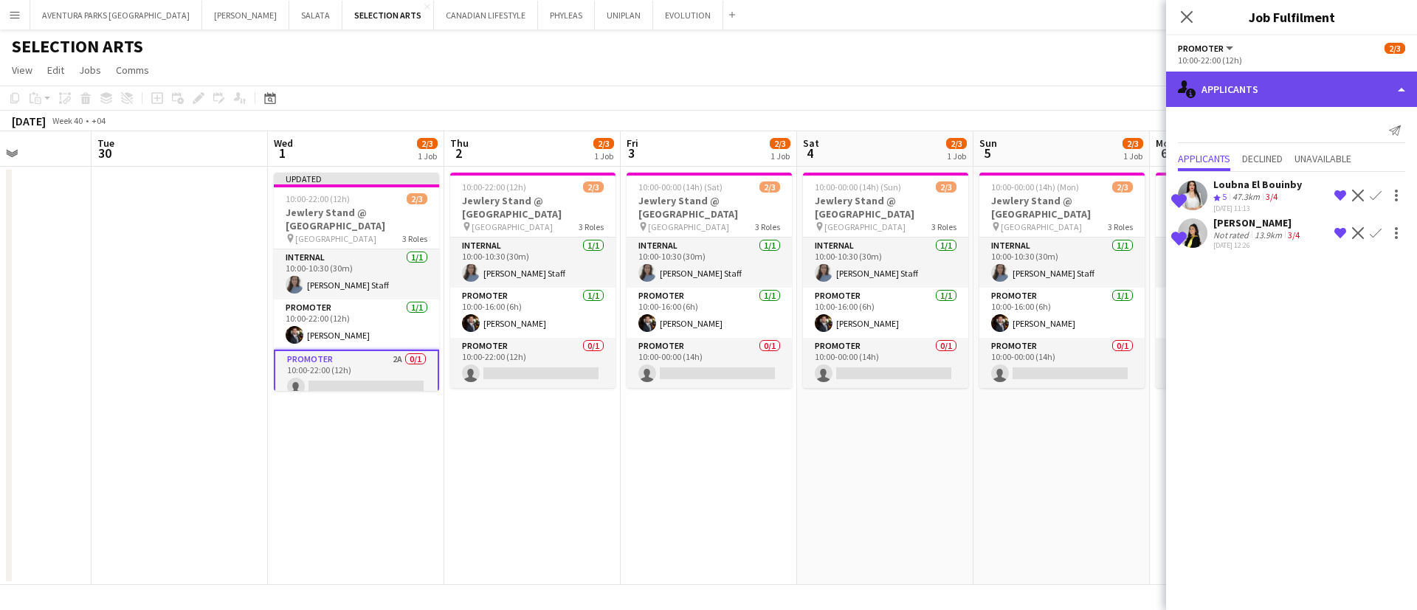
click at [1249, 92] on div "single-neutral-actions-information Applicants" at bounding box center [1291, 89] width 251 height 35
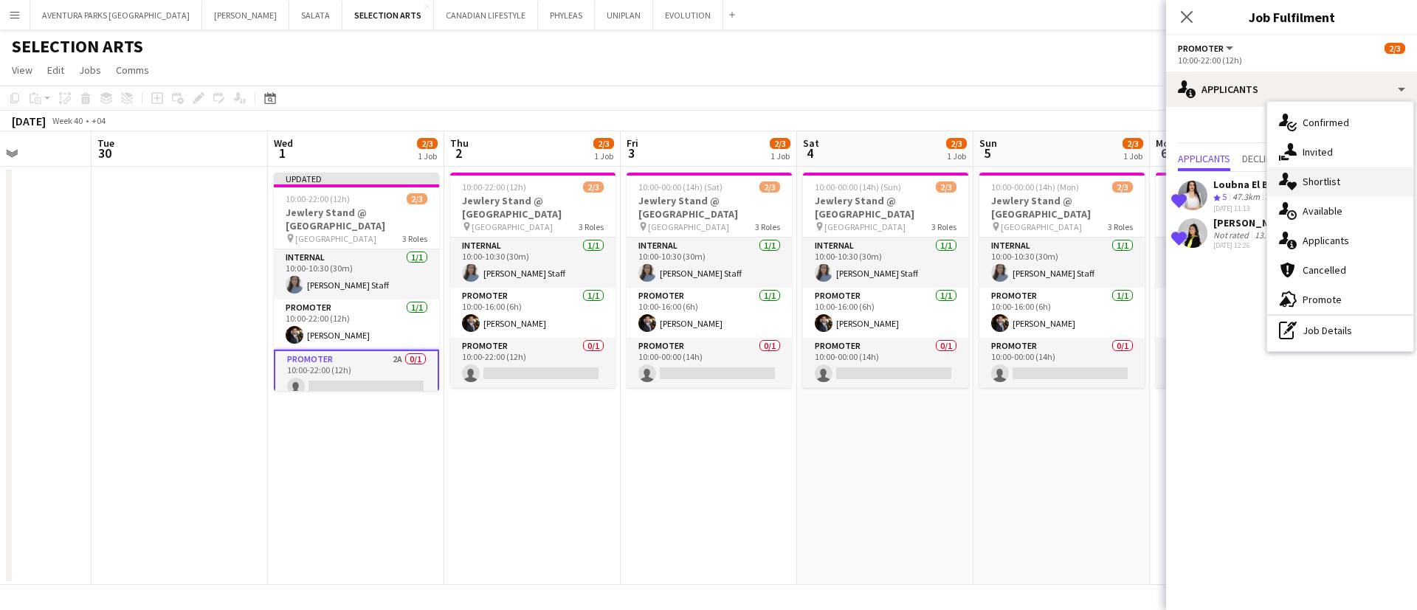
click at [1348, 190] on div "single-neutral-actions-heart Shortlist" at bounding box center [1340, 182] width 146 height 30
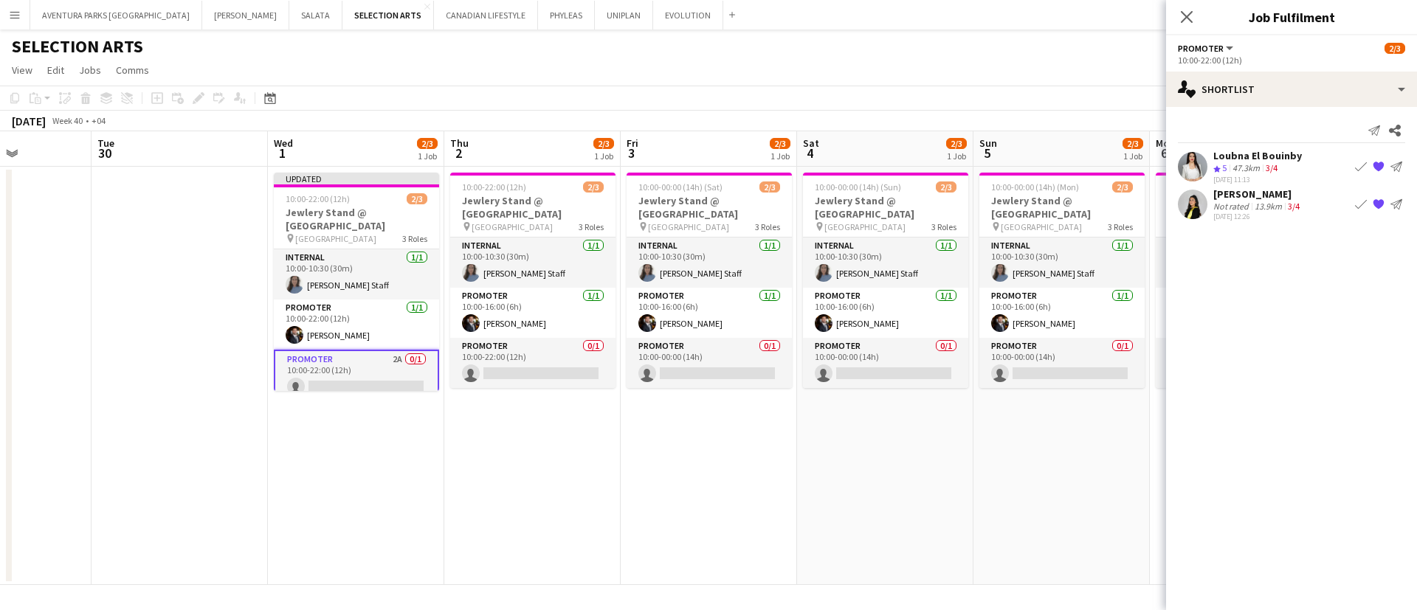
click at [1239, 217] on div "[DATE] 12:26" at bounding box center [1258, 217] width 89 height 10
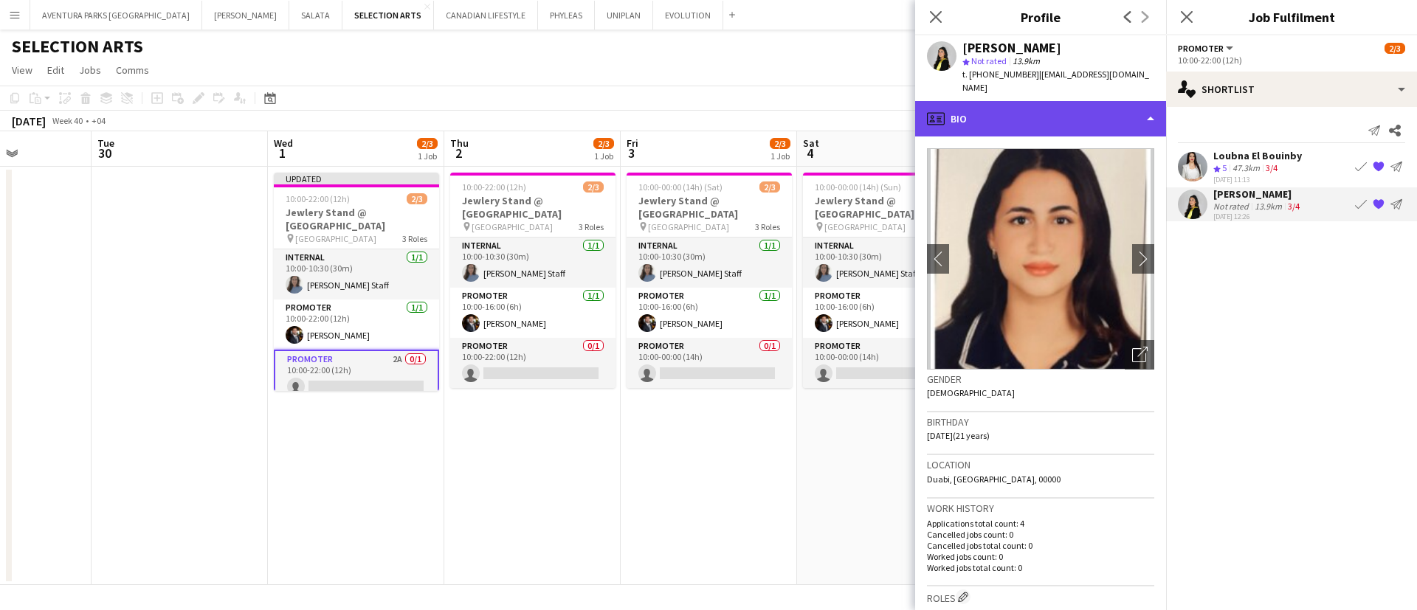
click at [1052, 101] on div "profile Bio" at bounding box center [1040, 118] width 251 height 35
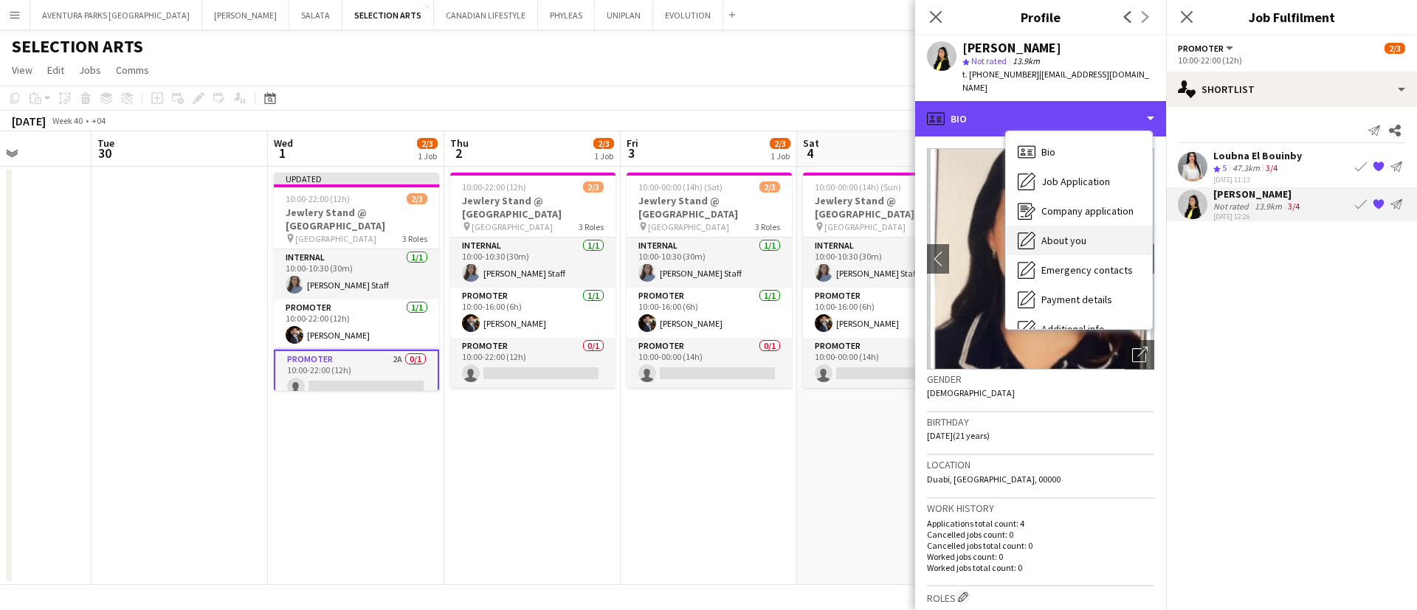
scroll to position [109, 0]
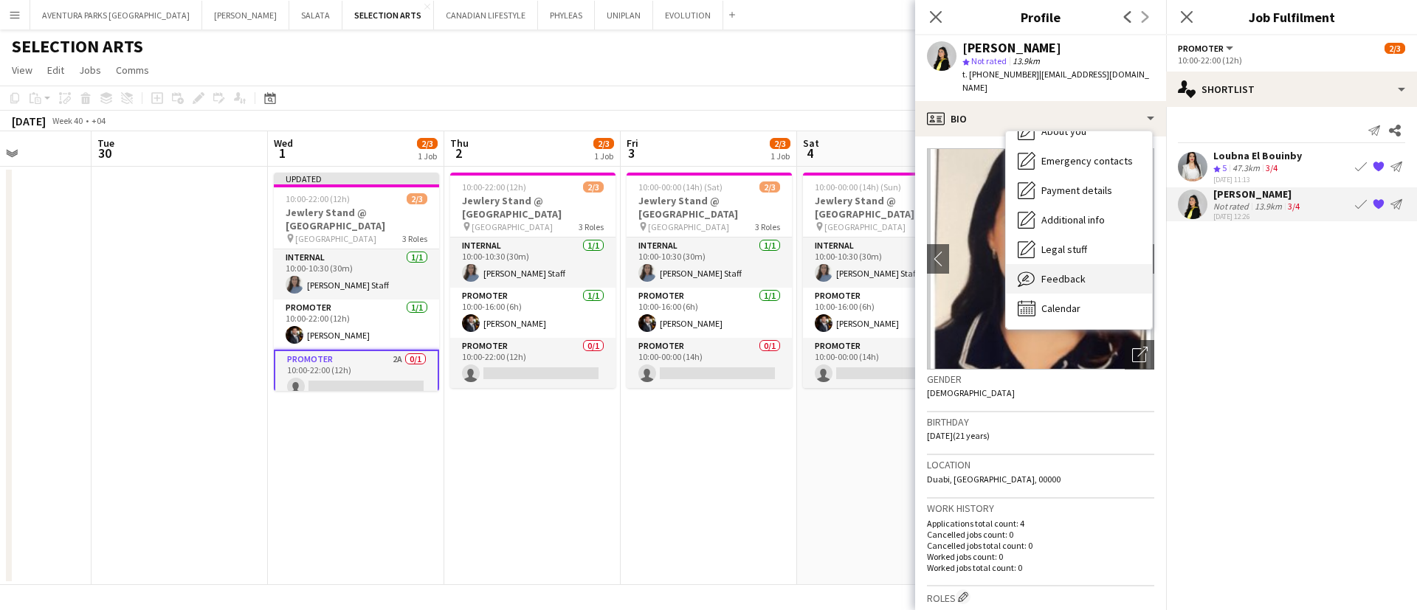
click at [1082, 272] on span "Feedback" at bounding box center [1064, 278] width 44 height 13
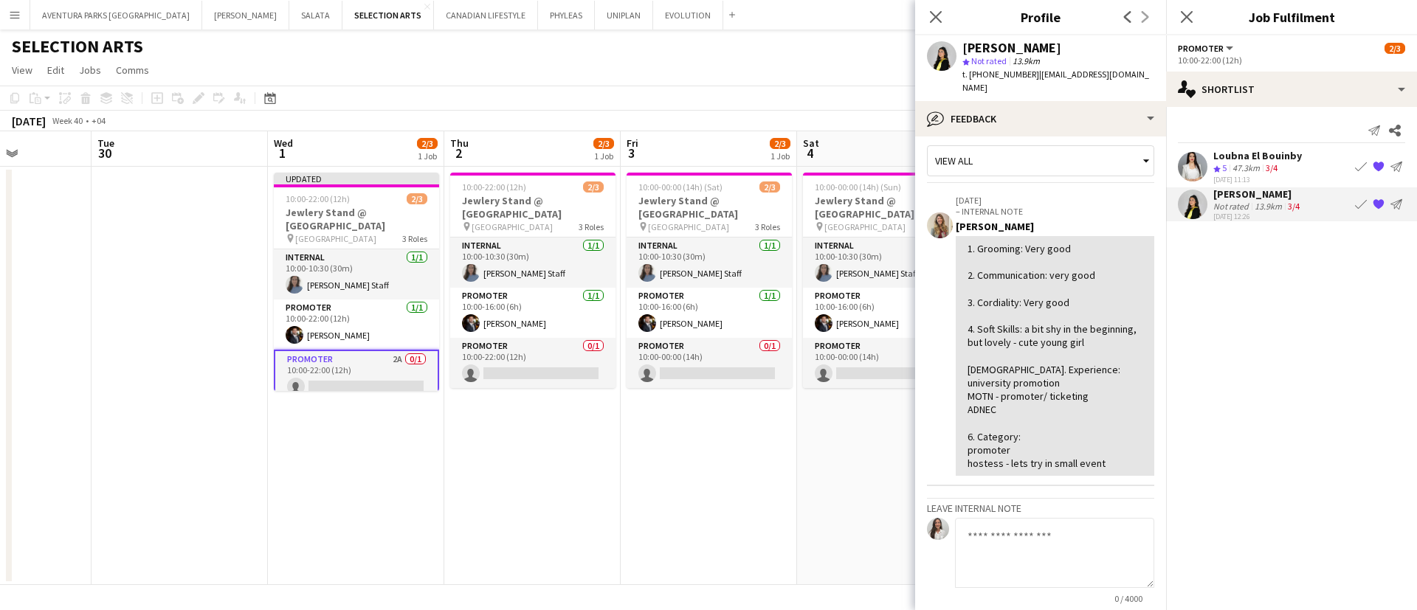
scroll to position [0, 0]
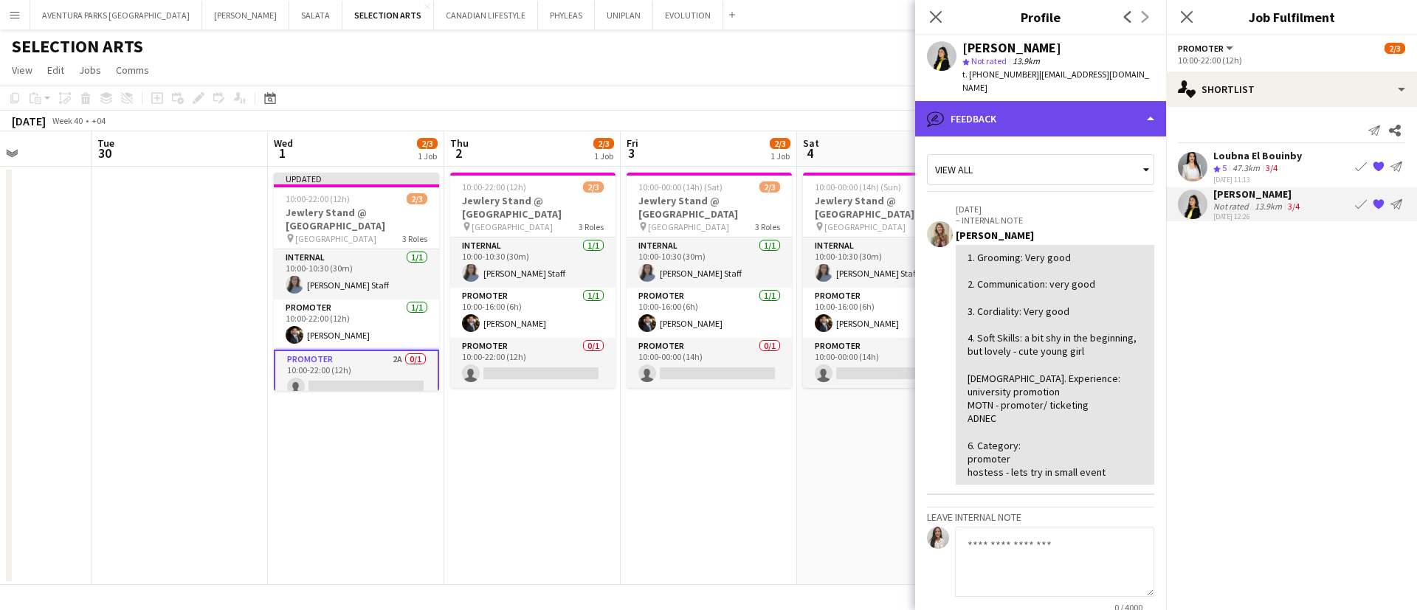
click at [1056, 109] on div "bubble-pencil Feedback" at bounding box center [1040, 118] width 251 height 35
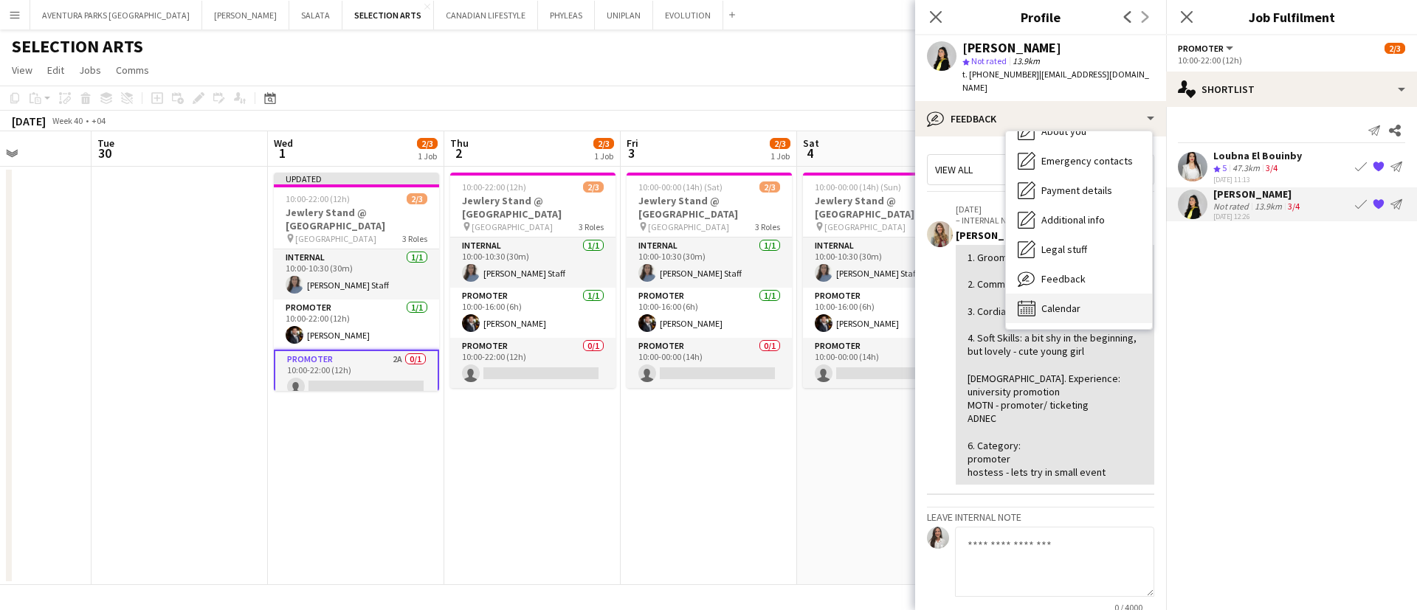
click at [1073, 302] on span "Calendar" at bounding box center [1061, 308] width 39 height 13
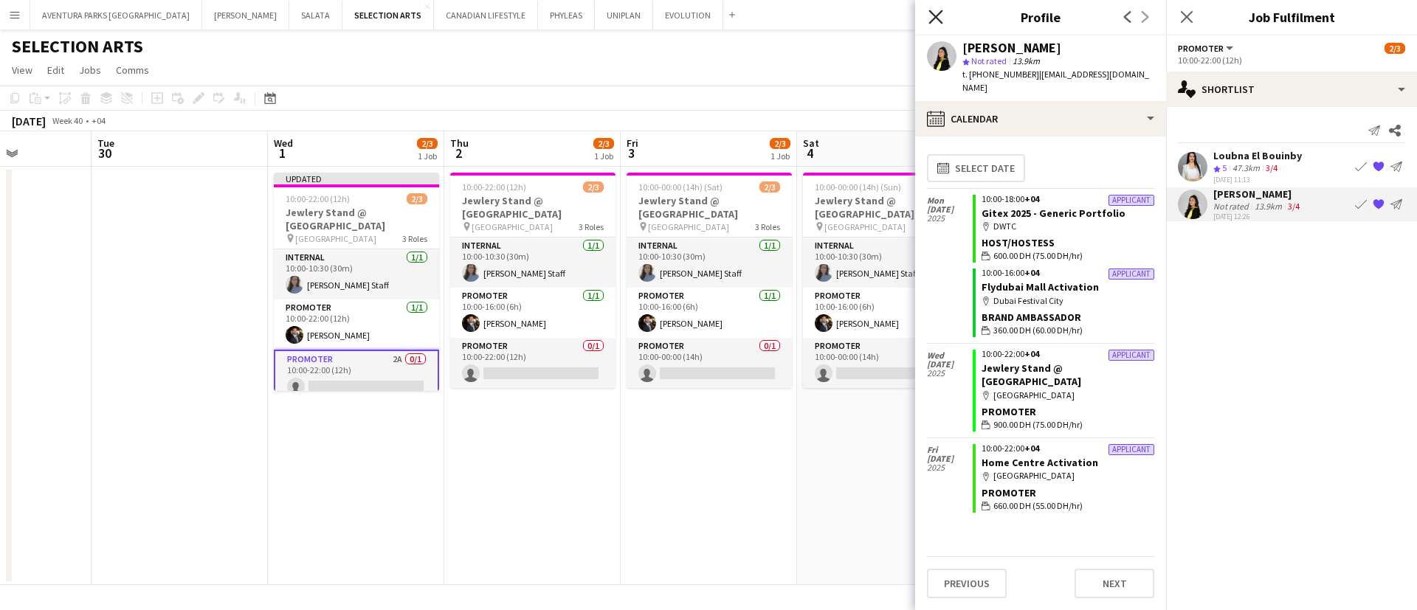
click at [940, 20] on icon at bounding box center [936, 17] width 14 height 14
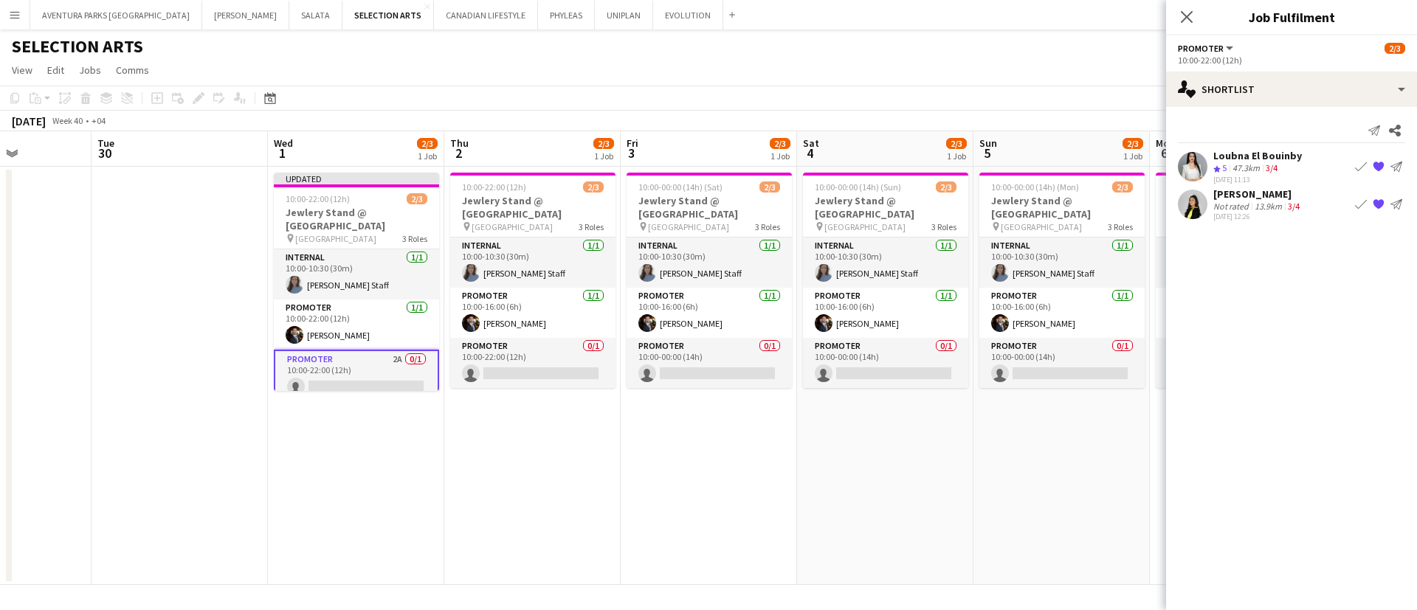
click at [1046, 68] on app-page-menu "View Day view expanded Day view collapsed Month view Date picker Jump to [DATE]…" at bounding box center [708, 72] width 1417 height 28
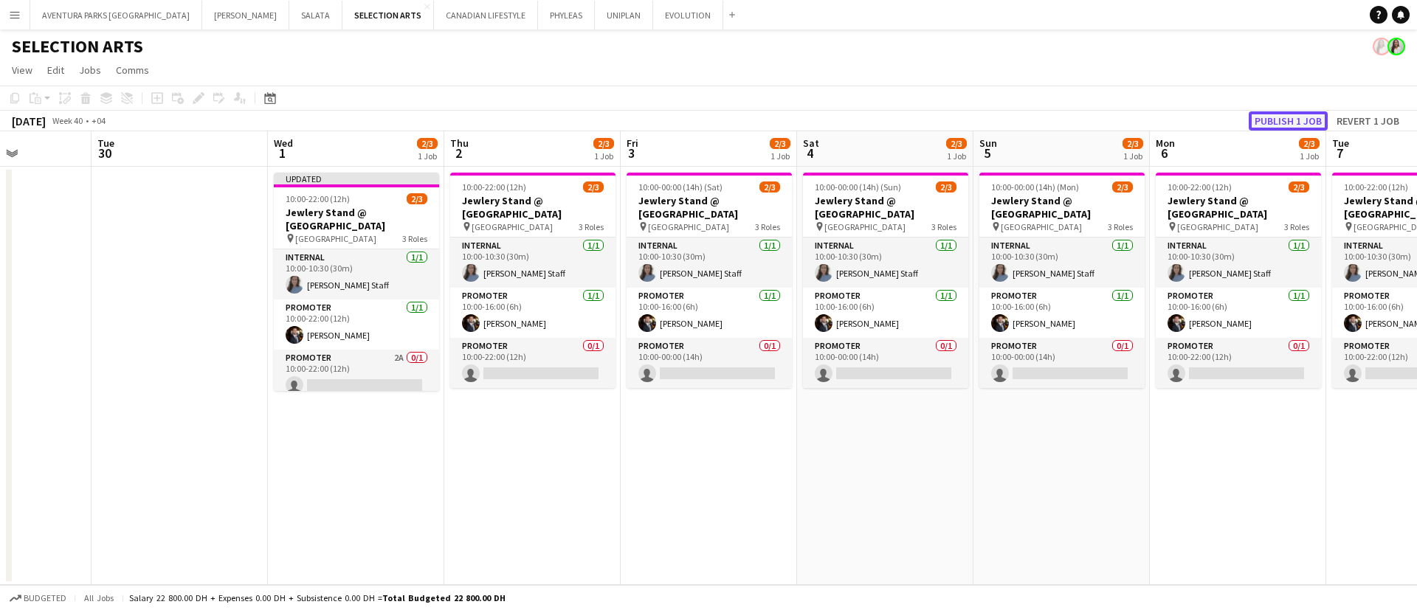
click at [1265, 123] on button "Publish 1 job" at bounding box center [1288, 120] width 79 height 19
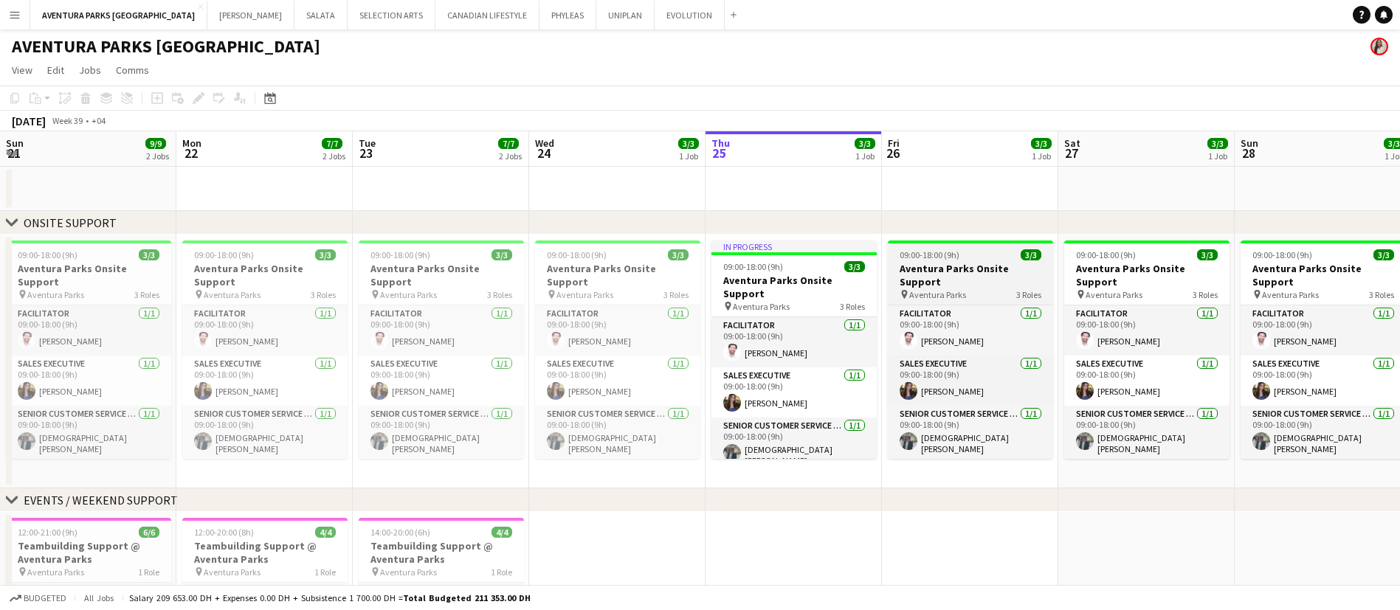
scroll to position [0, 353]
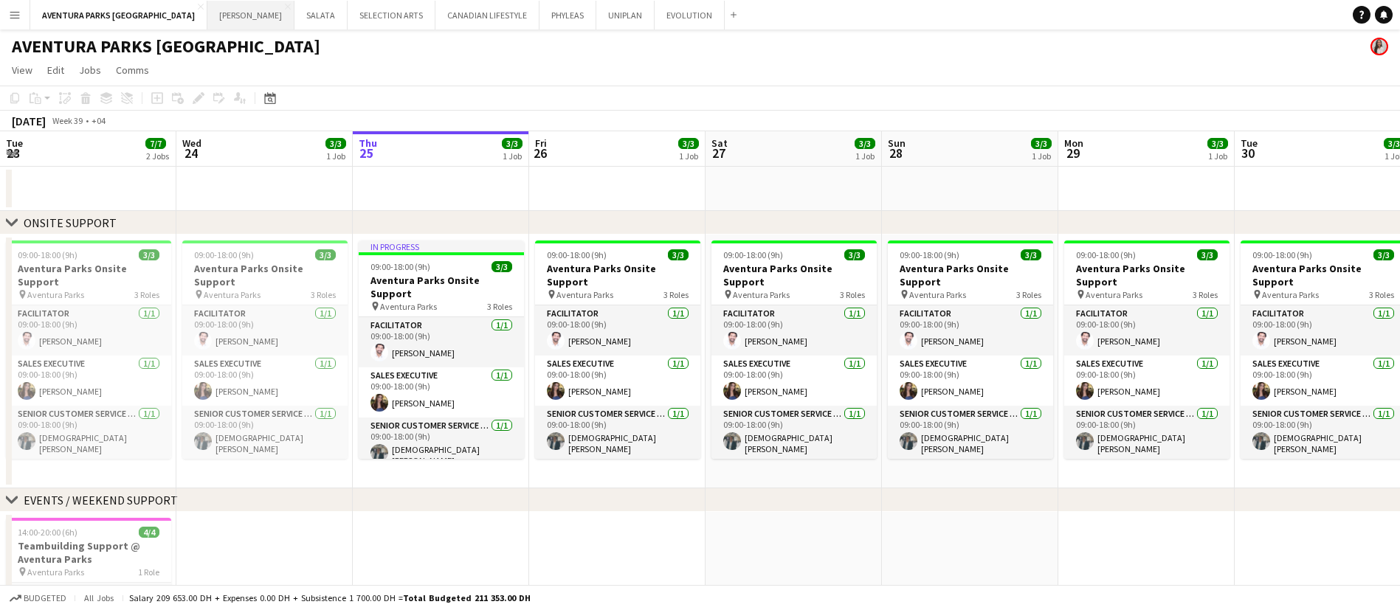
click at [207, 16] on button "JACK MORTON Close" at bounding box center [250, 15] width 87 height 29
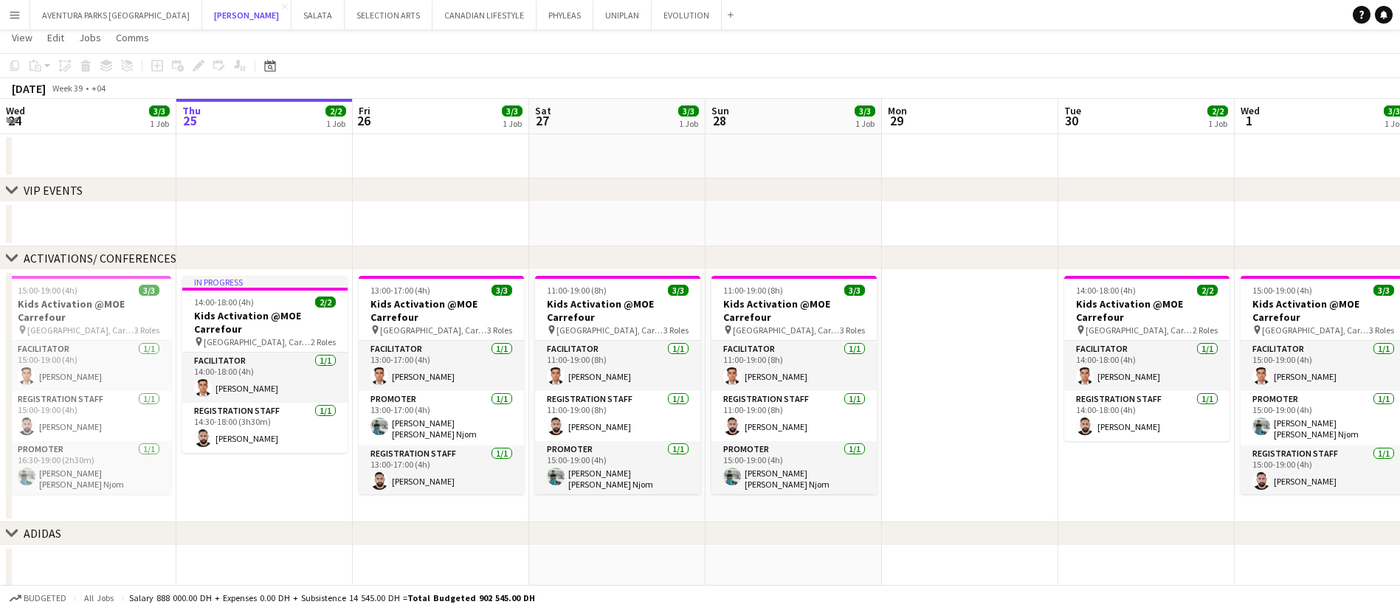
scroll to position [44, 0]
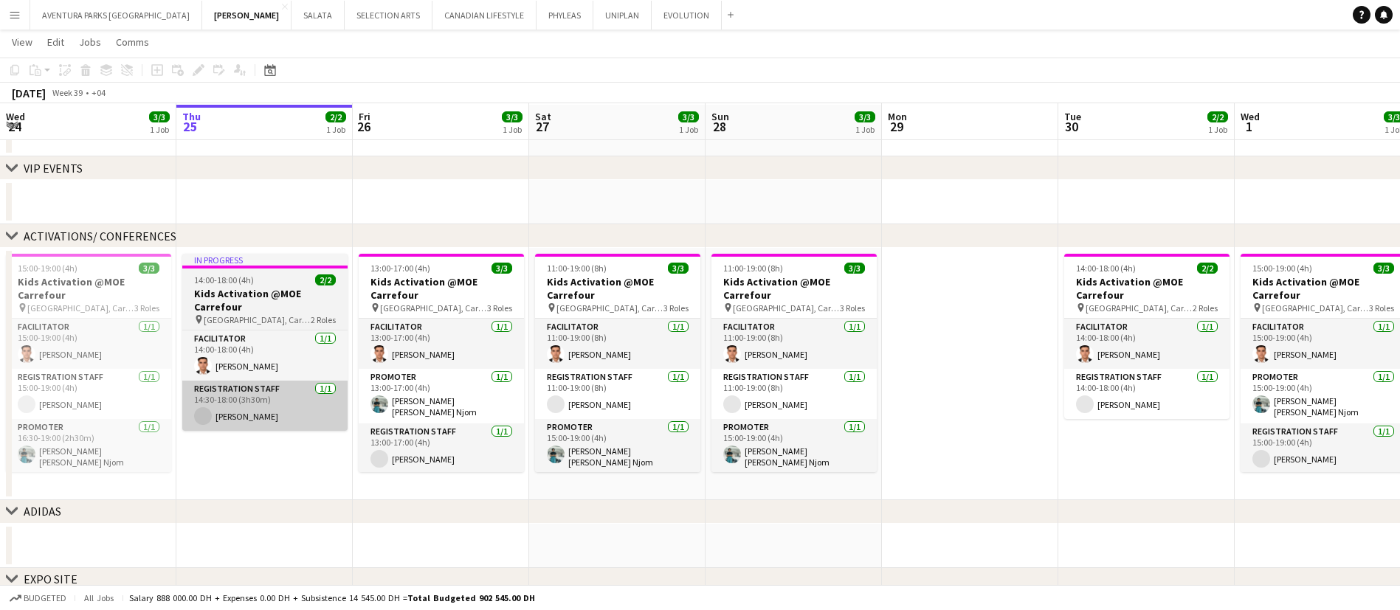
scroll to position [55, 0]
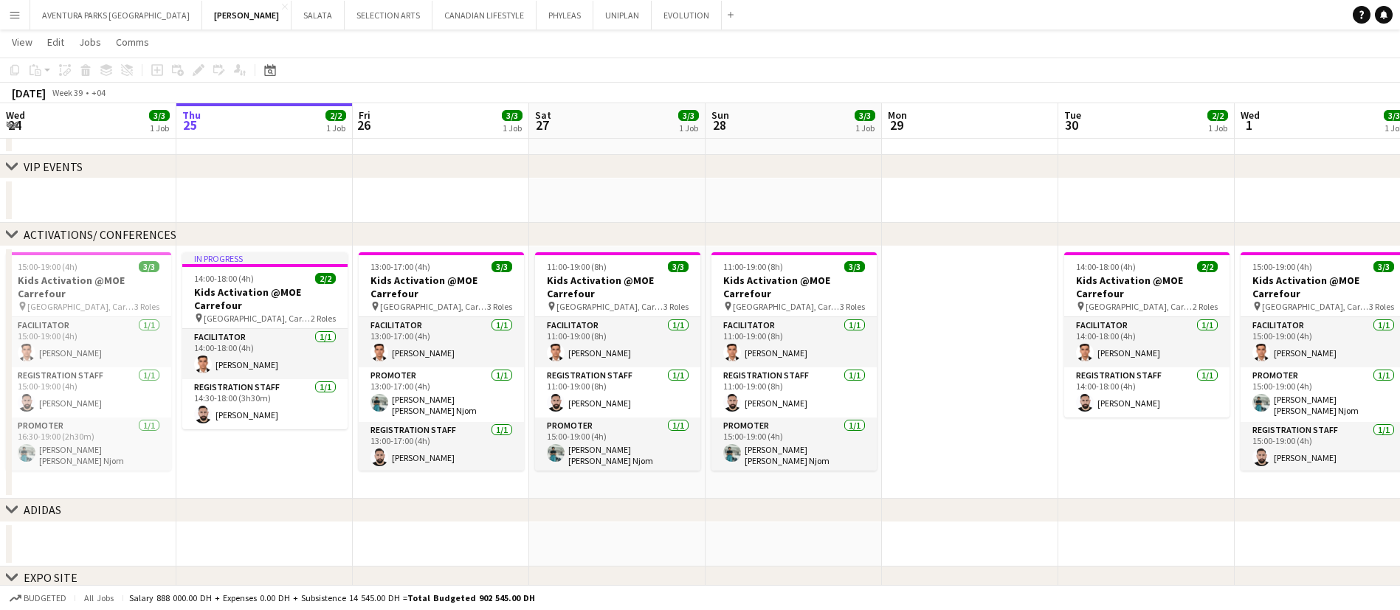
click at [1256, 66] on app-toolbar "Copy Paste Paste Ctrl+V Paste with crew Ctrl+Shift+V Paste linked Job Delete Gr…" at bounding box center [700, 70] width 1400 height 25
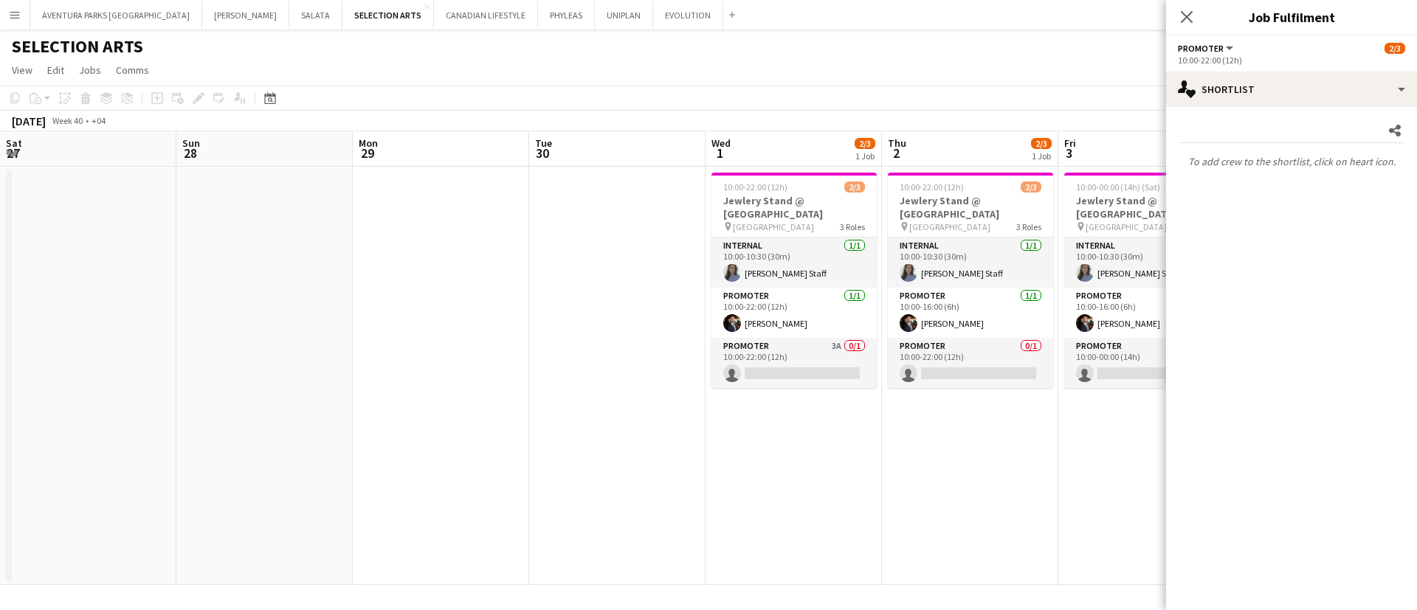
scroll to position [0, 489]
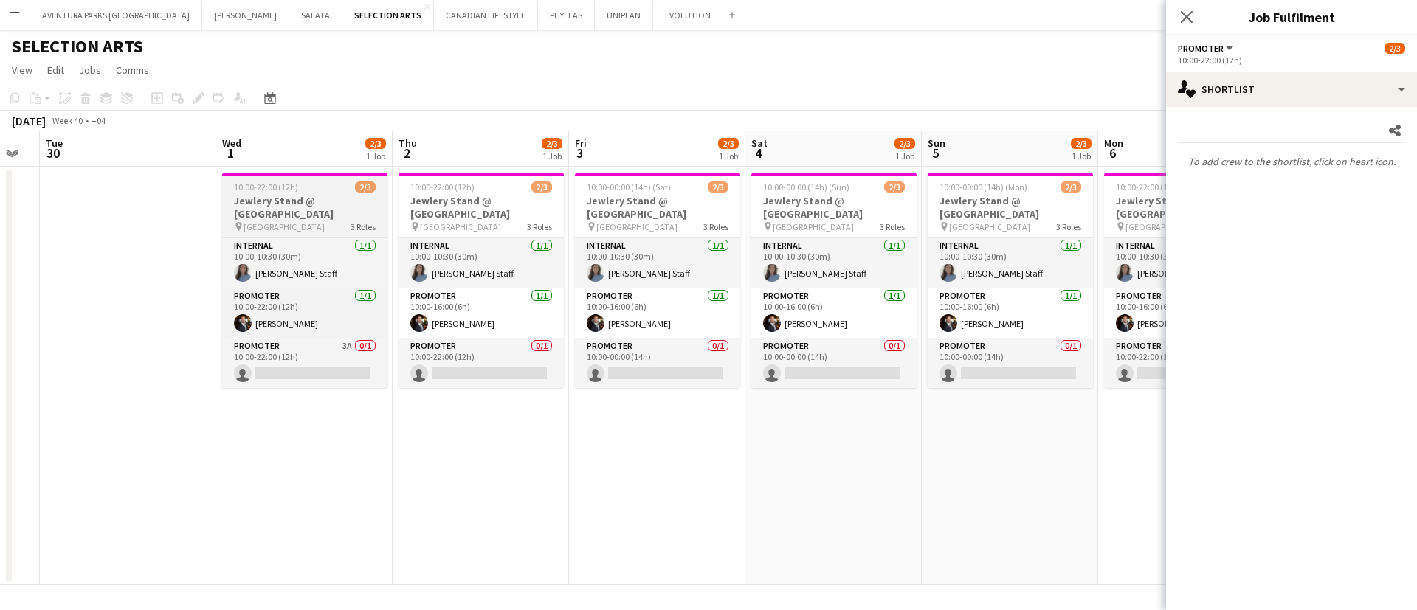
click at [256, 180] on app-job-card "10:00-22:00 (12h) 2/3 Jewlery Stand @ Mirdif City Centre pin Mirdif City Centre…" at bounding box center [304, 281] width 165 height 216
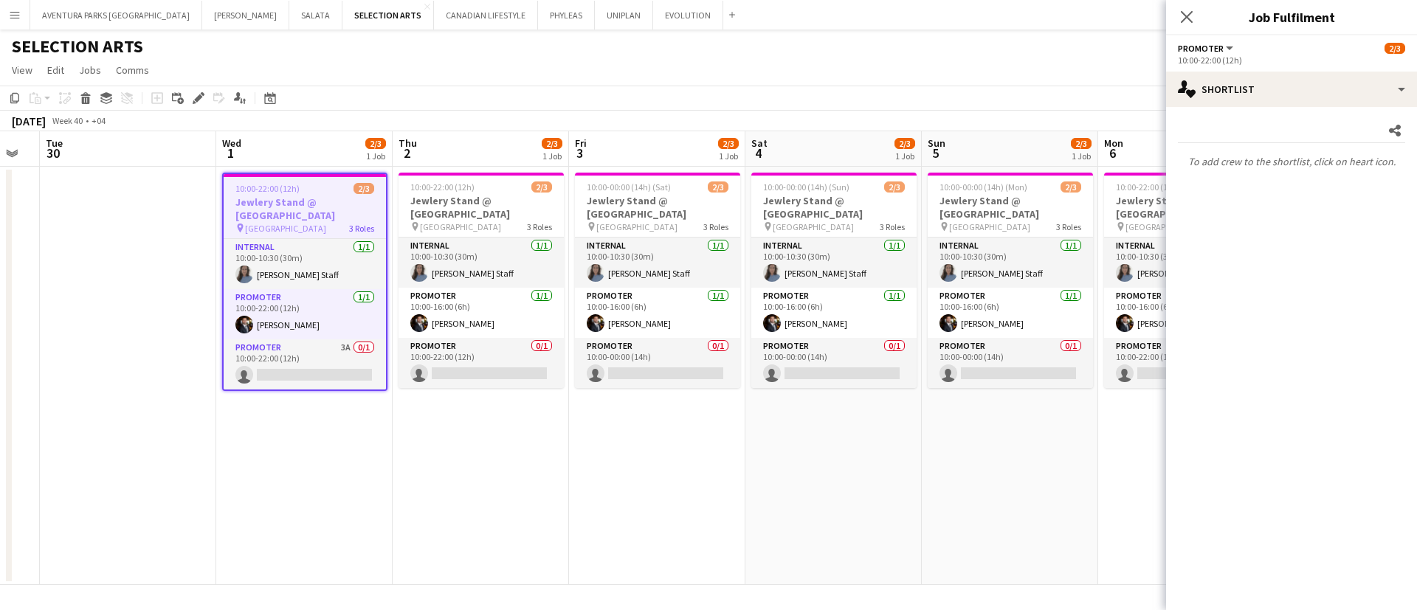
click at [328, 94] on app-toolbar "Copy Paste Paste Ctrl+V Paste with crew Ctrl+Shift+V Paste linked Job Delete Gr…" at bounding box center [708, 98] width 1417 height 25
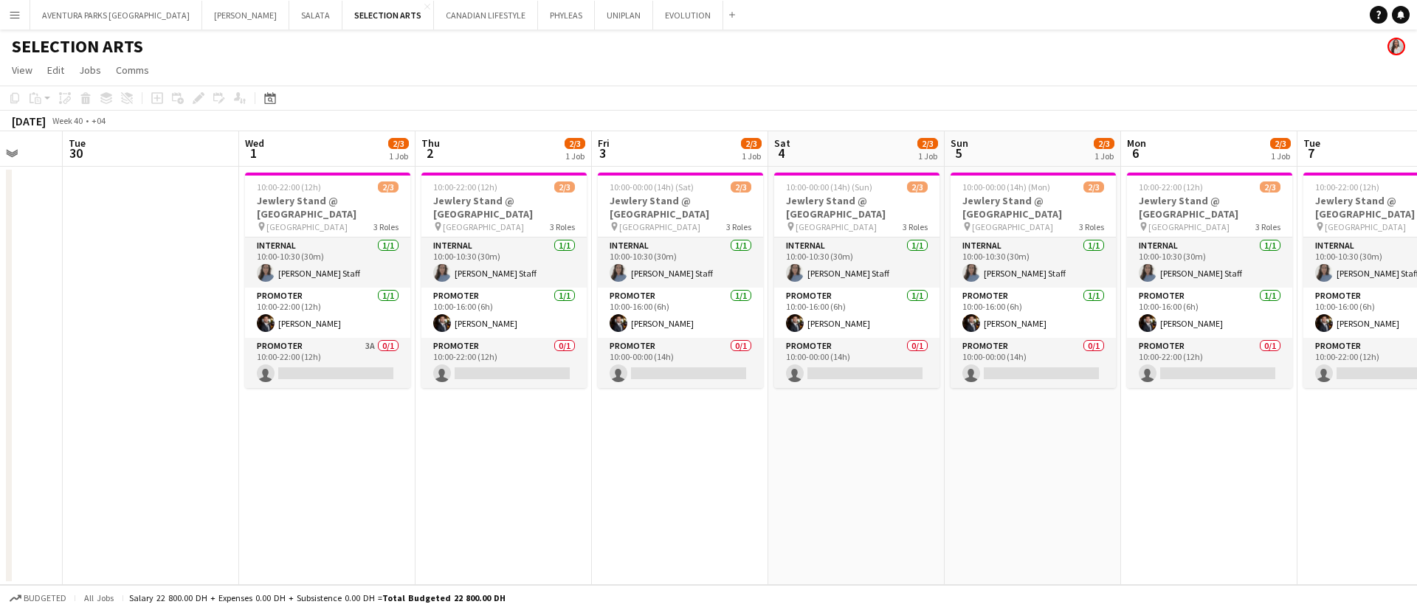
scroll to position [0, 462]
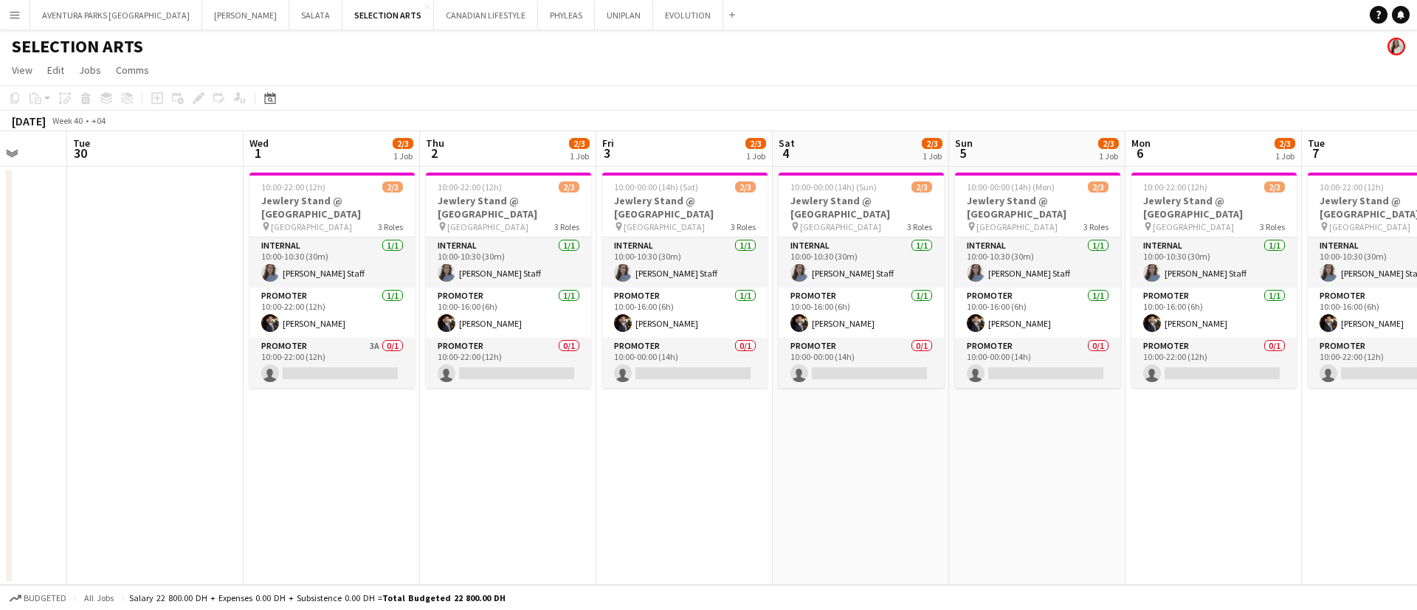
drag, startPoint x: 269, startPoint y: 214, endPoint x: 296, endPoint y: 206, distance: 28.5
click at [296, 206] on app-calendar-viewport "Sat 27 Sun 28 Mon 29 Tue 30 Wed 1 2/3 1 Job Thu 2 2/3 1 Job Fri 3 2/3 1 Job Sat…" at bounding box center [708, 358] width 1417 height 454
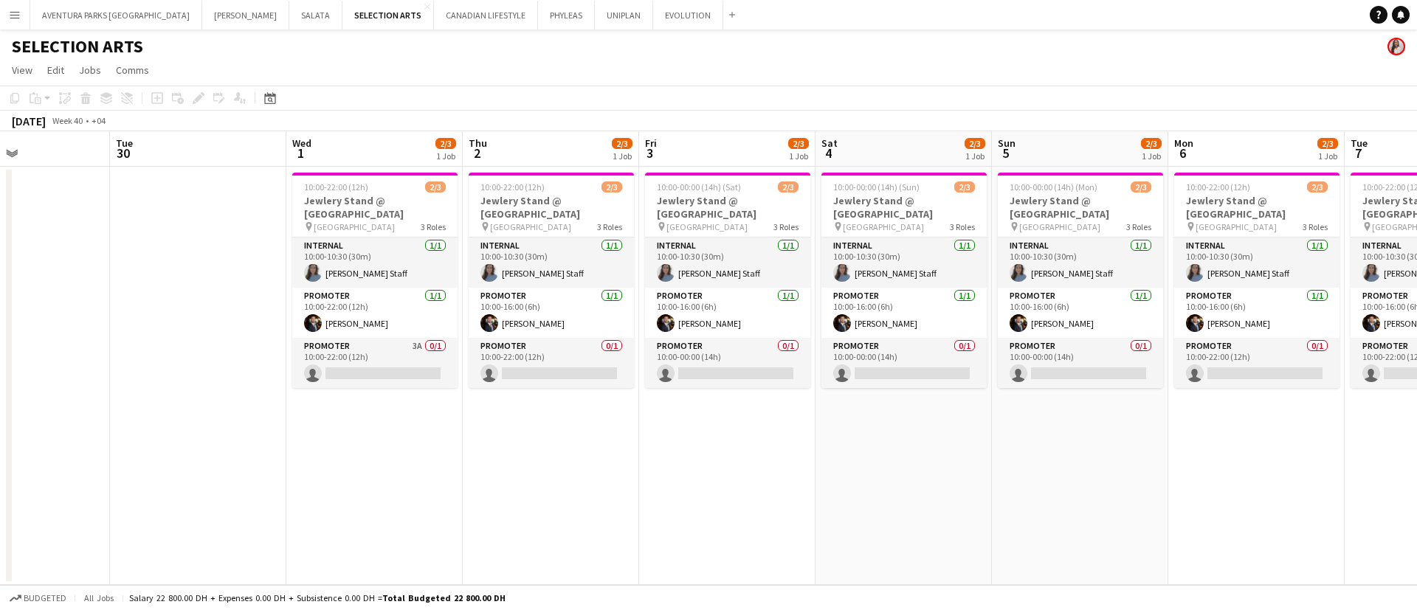
scroll to position [0, 413]
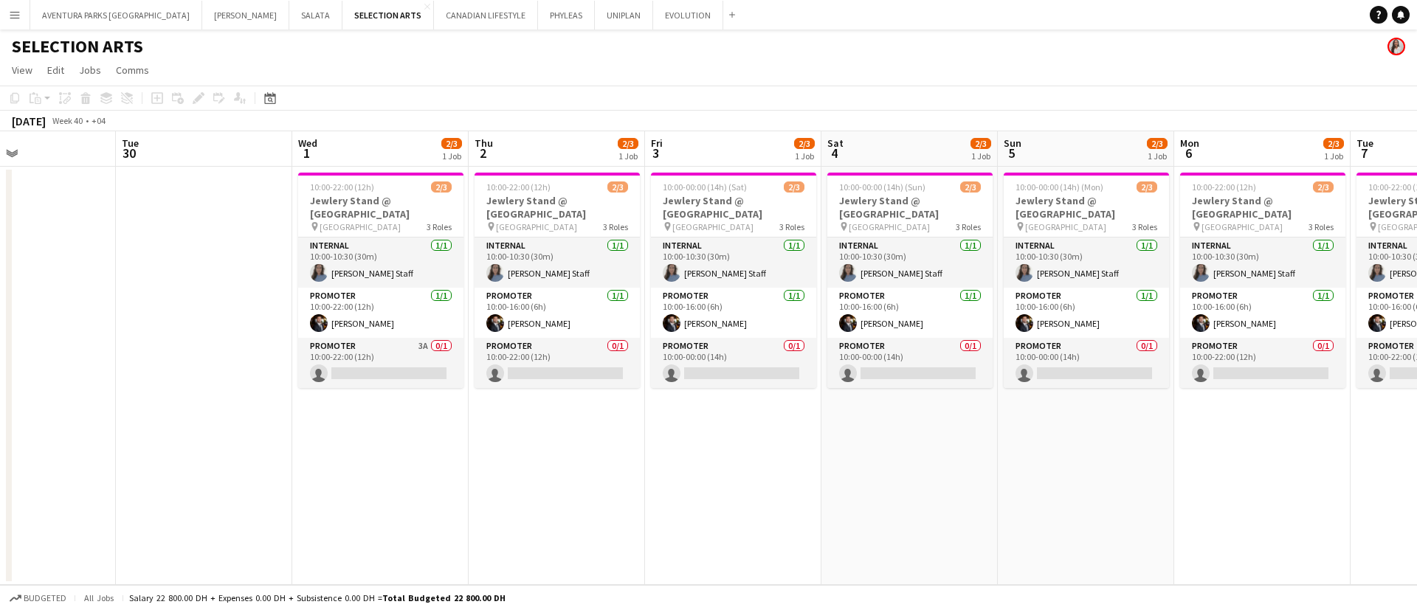
drag, startPoint x: 262, startPoint y: 201, endPoint x: 310, endPoint y: 206, distance: 48.3
click at [310, 206] on app-calendar-viewport "Sat 27 Sun 28 Mon 29 Tue 30 Wed 1 2/3 1 Job Thu 2 2/3 1 Job Fri 3 2/3 1 Job Sat…" at bounding box center [708, 358] width 1417 height 454
drag, startPoint x: 352, startPoint y: 206, endPoint x: 915, endPoint y: 478, distance: 624.7
click at [915, 478] on app-date-cell "10:00-00:00 (14h) (Sun) 2/3 Jewlery Stand @ Mirdif City Centre pin Mirdif City …" at bounding box center [911, 376] width 176 height 419
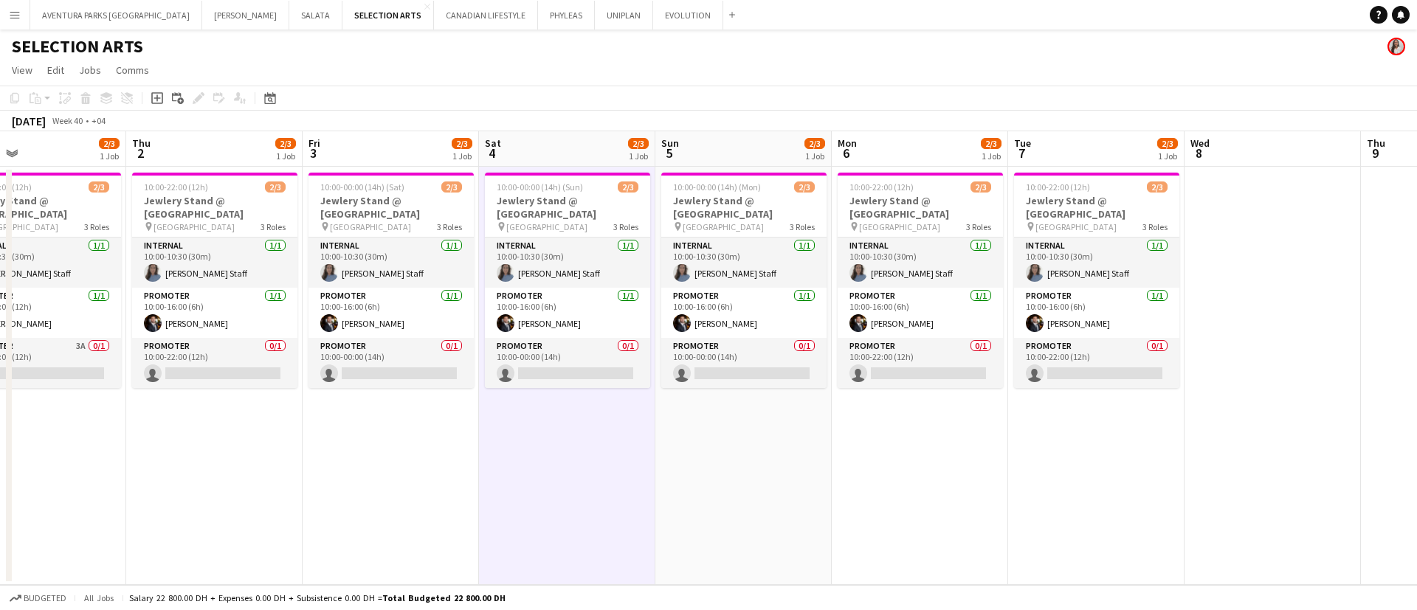
scroll to position [0, 402]
